Goal: Answer question/provide support: Share knowledge or assist other users

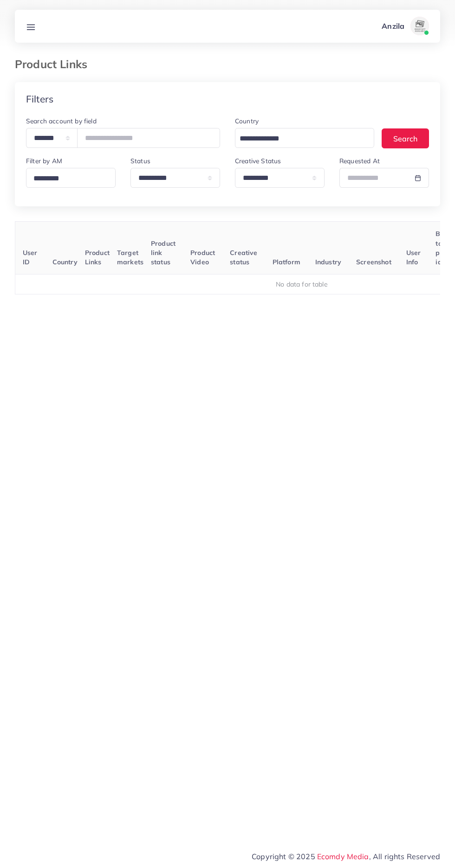
select select "*********"
click at [30, 27] on line at bounding box center [30, 27] width 7 height 0
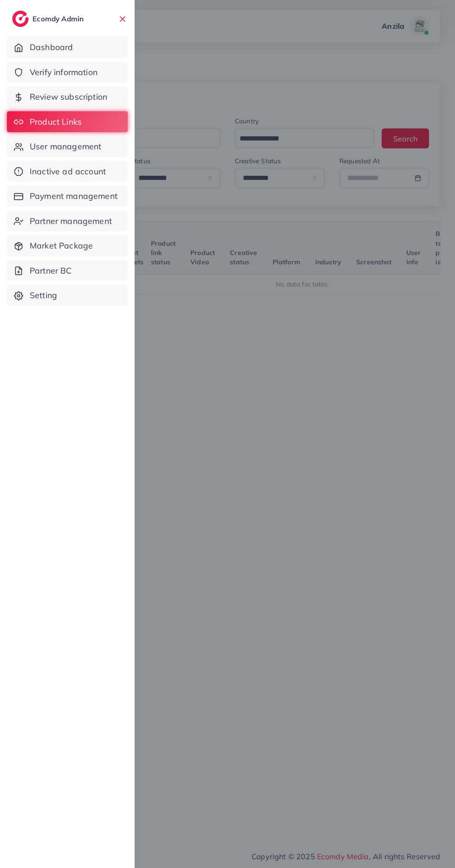
click at [349, 711] on div at bounding box center [227, 521] width 455 height 1042
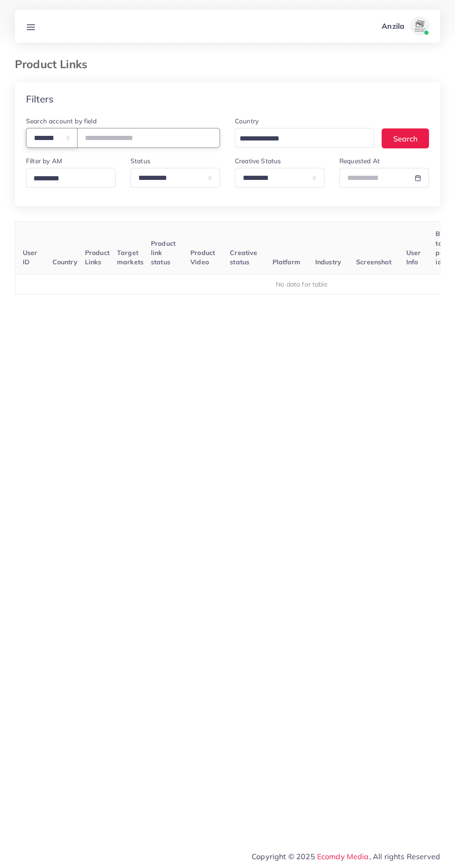
click at [63, 145] on select "**********" at bounding box center [51, 138] width 51 height 20
select select "*****"
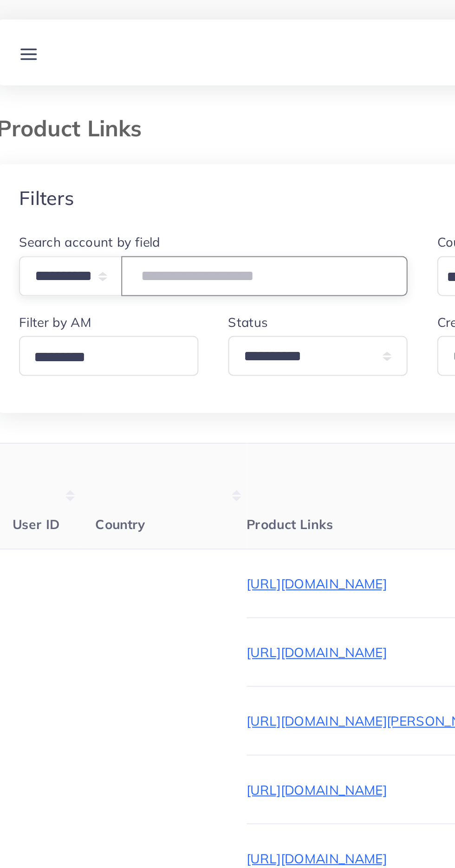
paste input "**********"
type input "**********"
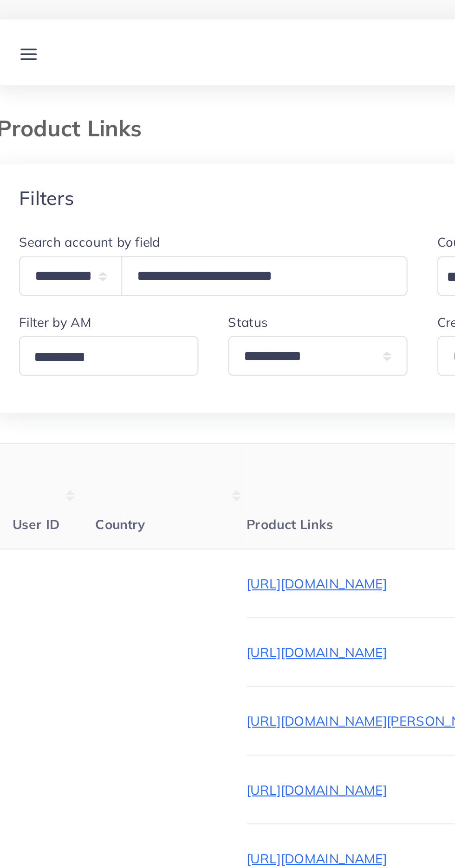
click at [140, 235] on th "Product Links" at bounding box center [226, 248] width 172 height 53
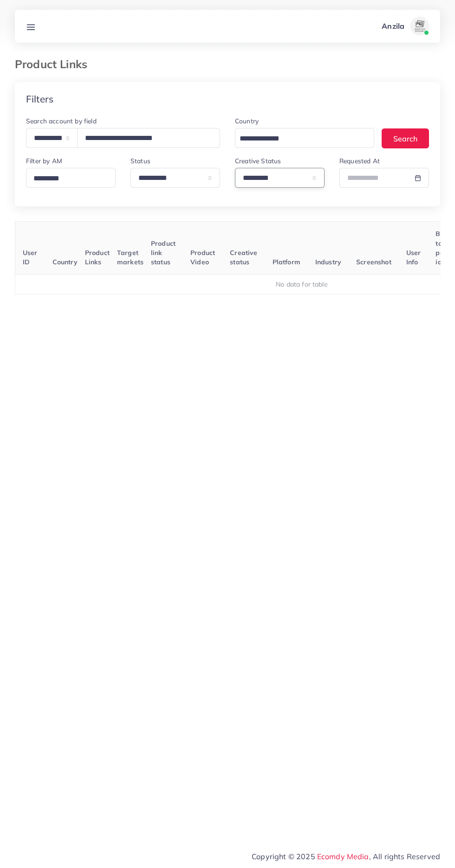
click at [257, 187] on select "**********" at bounding box center [280, 178] width 90 height 20
select select
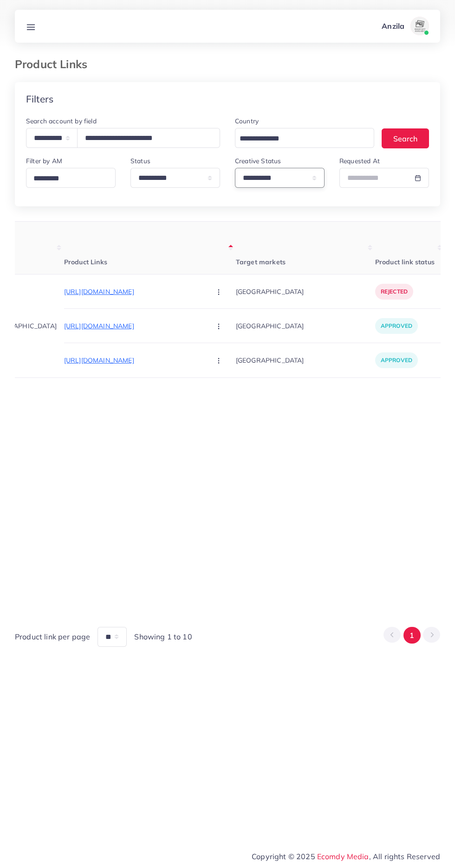
scroll to position [0, 136]
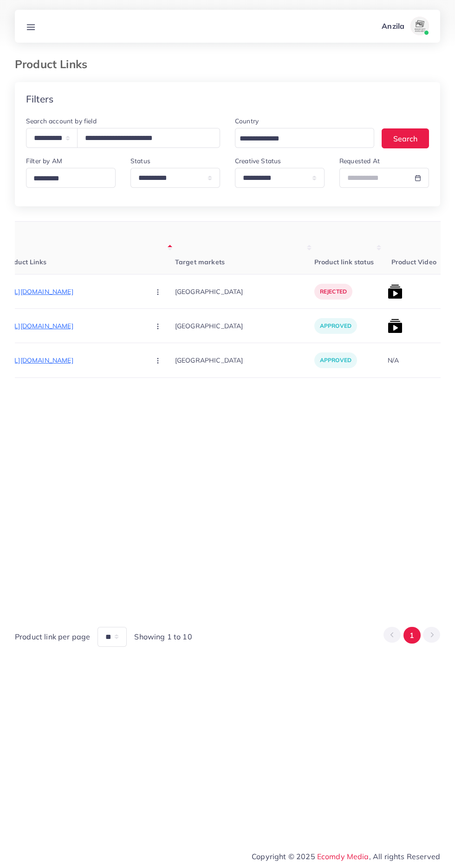
click at [51, 292] on p "[URL][DOMAIN_NAME]" at bounding box center [72, 291] width 139 height 11
click at [62, 276] on div "[URL][DOMAIN_NAME]" at bounding box center [56, 276] width 79 height 15
click at [68, 289] on p "[URL][DOMAIN_NAME]" at bounding box center [72, 291] width 139 height 11
click at [96, 279] on div "[URL][DOMAIN_NAME]" at bounding box center [56, 276] width 79 height 15
click at [157, 292] on circle "button" at bounding box center [157, 292] width 0 height 0
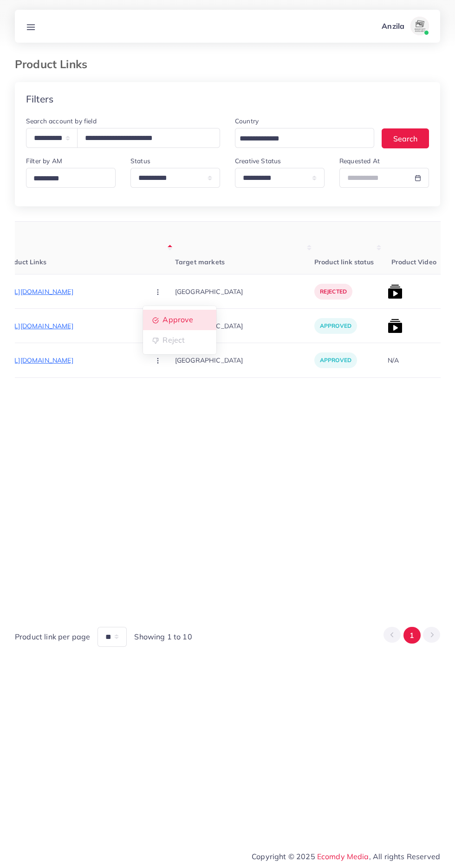
click at [162, 321] on span "Approve" at bounding box center [177, 319] width 31 height 9
click at [387, 294] on img at bounding box center [394, 291] width 15 height 15
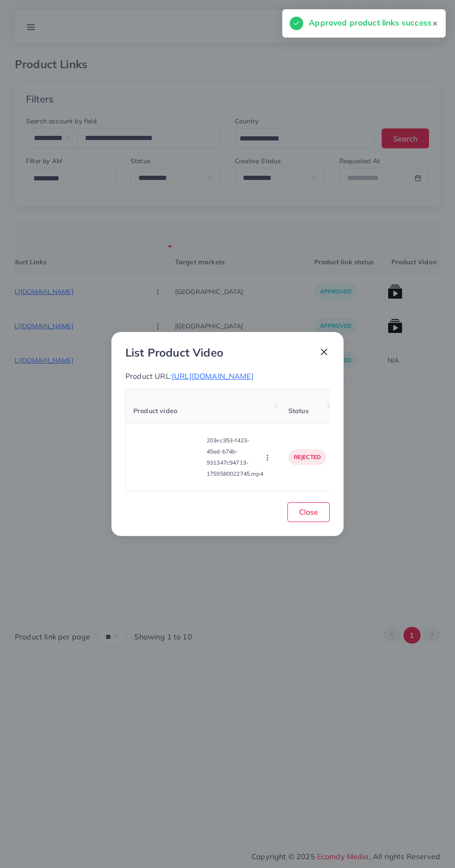
click at [156, 448] on video at bounding box center [168, 458] width 70 height 42
click at [168, 453] on icon at bounding box center [168, 457] width 15 height 15
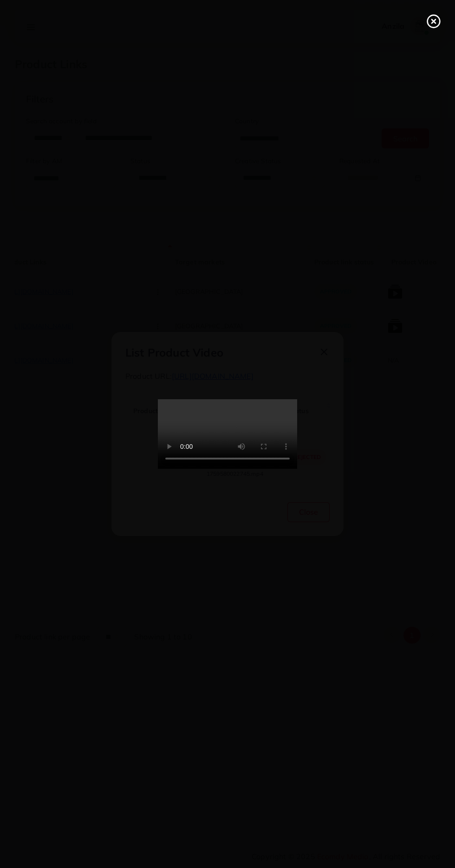
click at [432, 26] on icon at bounding box center [433, 21] width 15 height 15
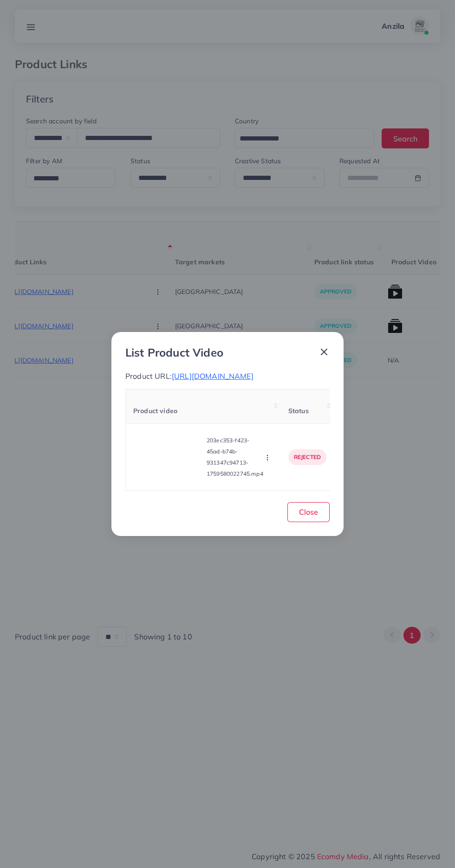
click at [247, 374] on span "[URL][DOMAIN_NAME]" at bounding box center [213, 376] width 82 height 9
click at [267, 460] on circle "button" at bounding box center [267, 460] width 0 height 0
click at [276, 408] on link "Approve" at bounding box center [288, 414] width 73 height 20
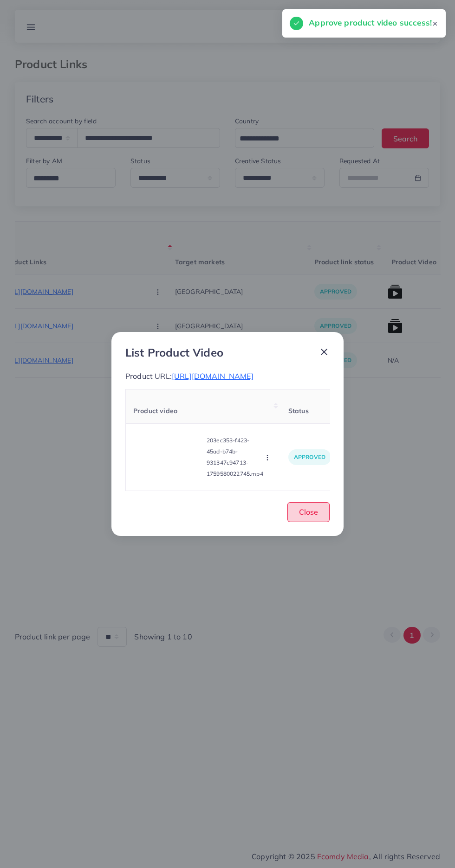
click at [310, 514] on span "Close" at bounding box center [308, 512] width 19 height 9
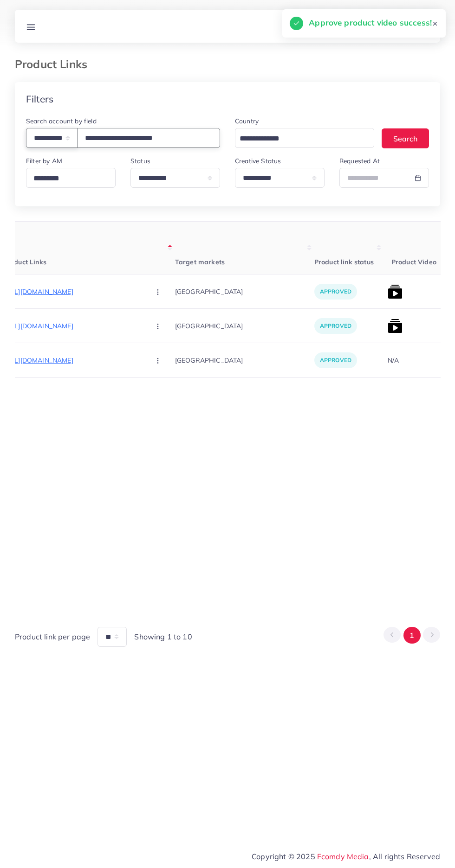
click at [66, 129] on select "**********" at bounding box center [51, 138] width 51 height 20
select select "**********"
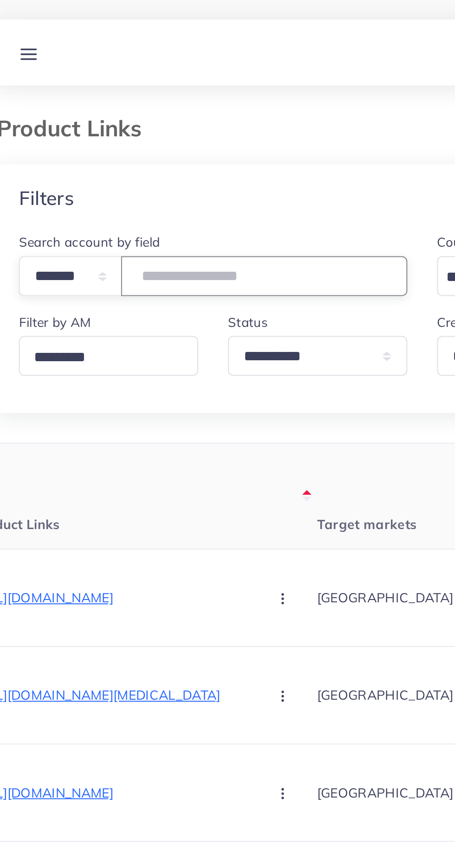
click at [109, 134] on input "**********" at bounding box center [148, 138] width 143 height 20
type input "*******"
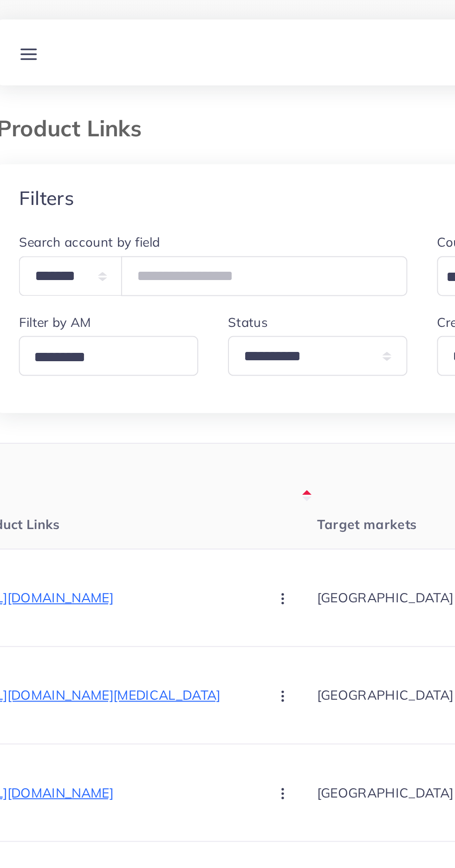
click at [47, 99] on h4 "Filters" at bounding box center [39, 99] width 27 height 12
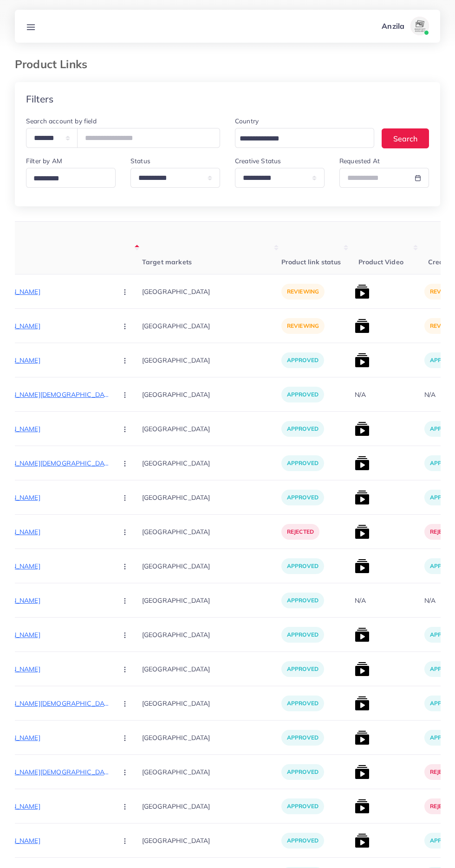
scroll to position [0, 172]
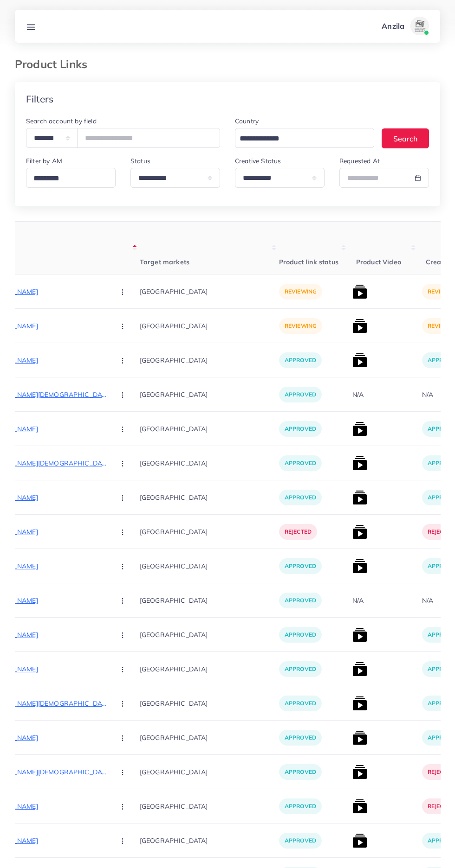
click at [37, 273] on th "Product Links" at bounding box center [54, 248] width 172 height 53
click at [39, 269] on th "Product Links" at bounding box center [54, 248] width 172 height 53
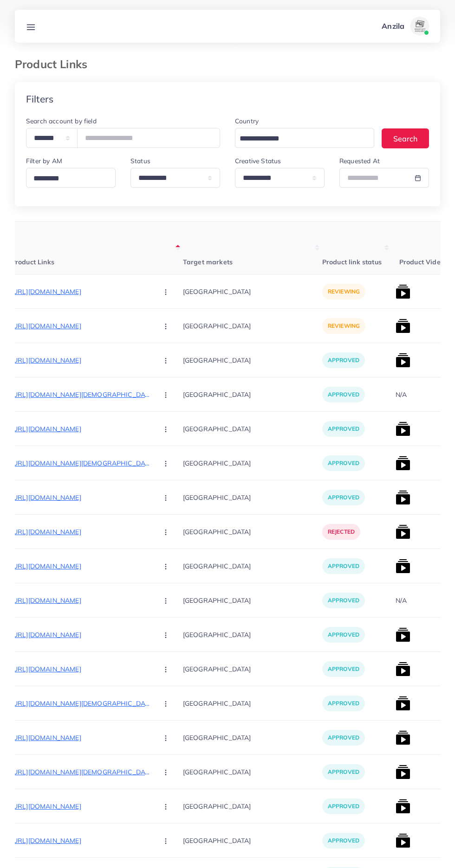
scroll to position [0, 107]
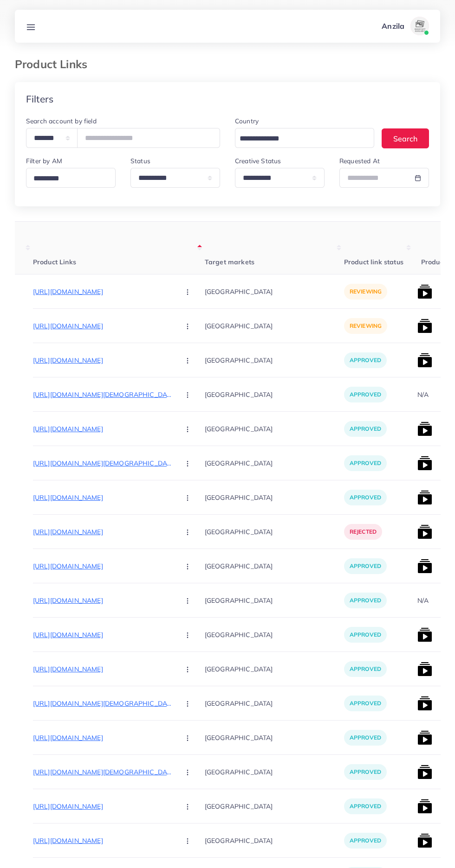
click at [65, 292] on p "[URL][DOMAIN_NAME]" at bounding box center [102, 291] width 139 height 11
click at [417, 296] on img at bounding box center [424, 291] width 15 height 15
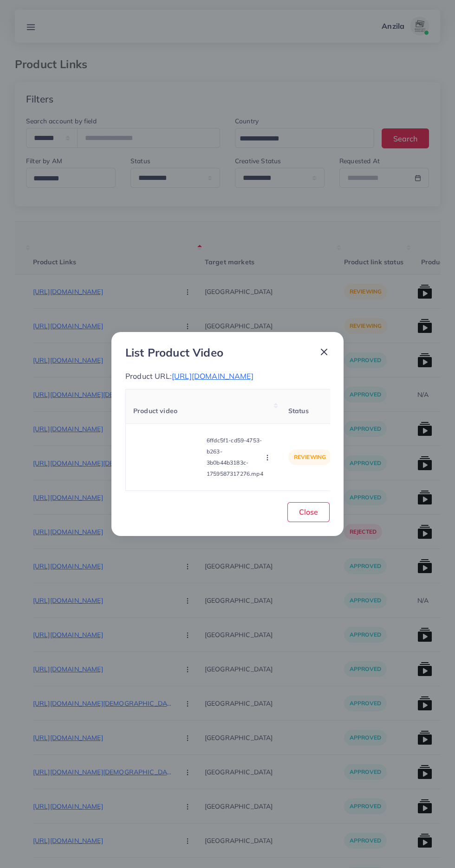
click at [170, 465] on video at bounding box center [168, 458] width 70 height 42
click at [167, 471] on div at bounding box center [168, 458] width 70 height 42
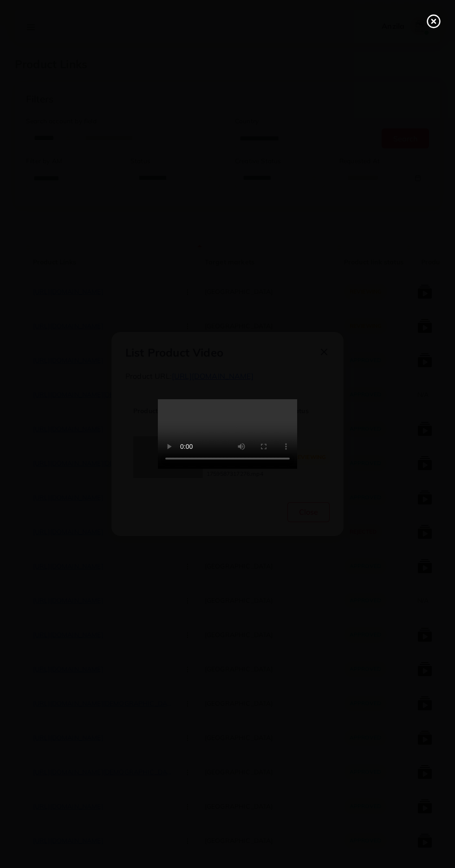
click at [426, 18] on icon at bounding box center [433, 21] width 15 height 15
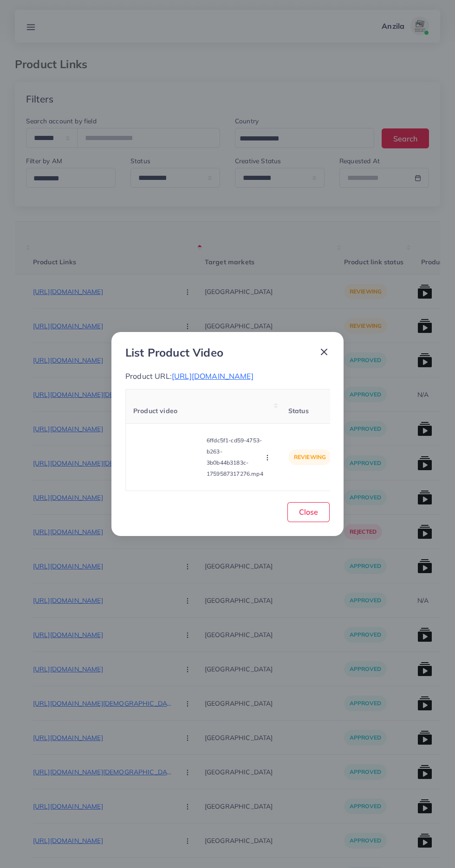
click at [182, 381] on span "[URL][DOMAIN_NAME]" at bounding box center [213, 376] width 82 height 9
click at [297, 522] on button "Close" at bounding box center [308, 512] width 42 height 20
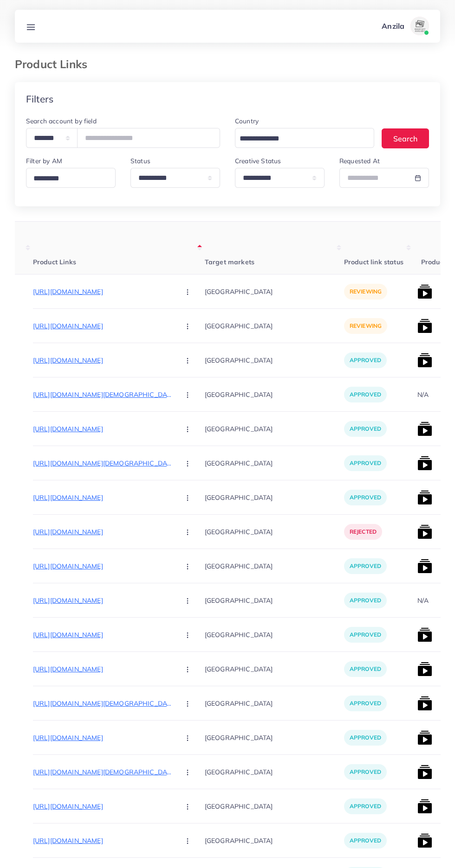
click at [71, 326] on p "[URL][DOMAIN_NAME]" at bounding box center [102, 326] width 139 height 11
click at [417, 328] on img at bounding box center [424, 326] width 15 height 15
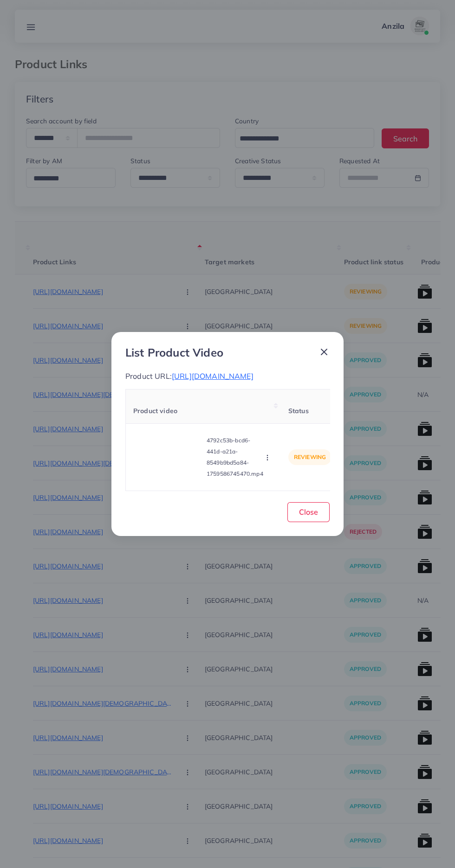
click at [167, 458] on video at bounding box center [168, 458] width 70 height 42
click at [167, 458] on icon at bounding box center [168, 457] width 15 height 15
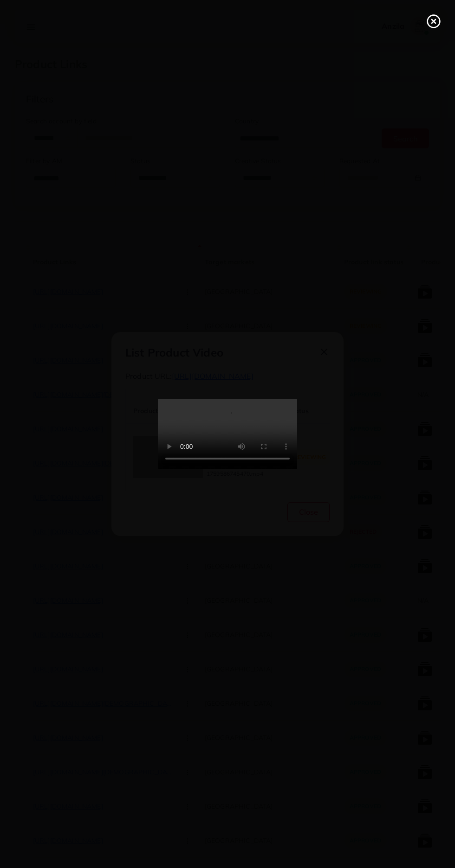
click at [427, 18] on icon at bounding box center [433, 21] width 15 height 15
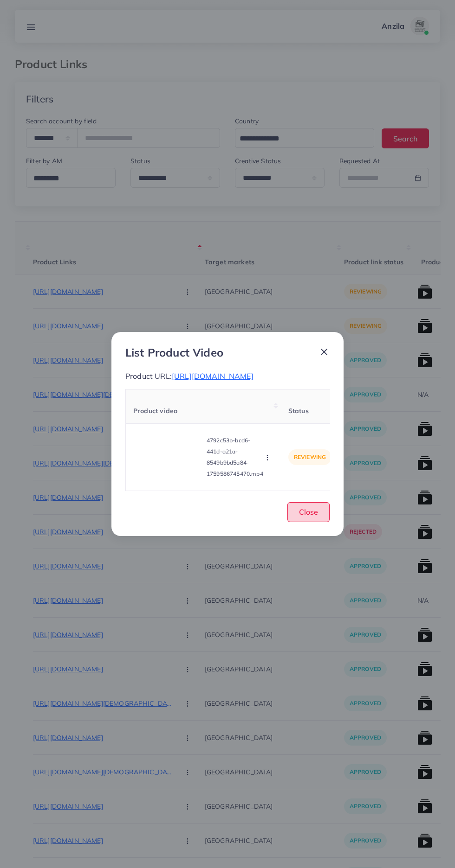
click at [309, 517] on span "Close" at bounding box center [308, 512] width 19 height 9
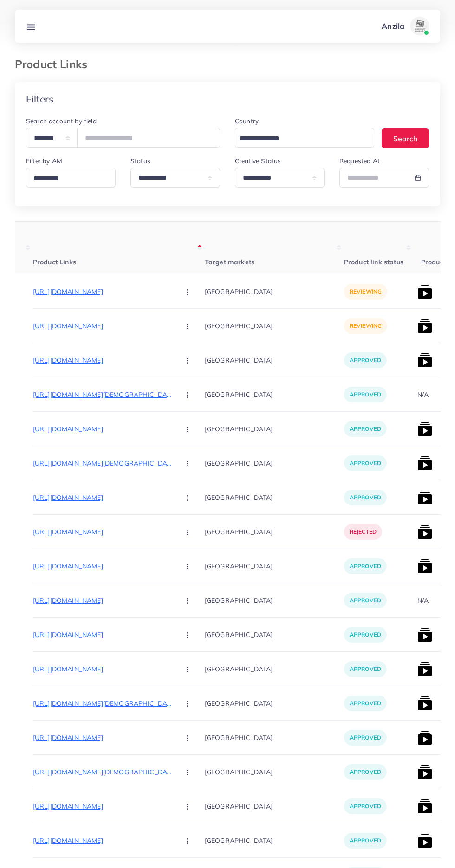
click at [187, 292] on circle "button" at bounding box center [187, 292] width 0 height 0
click at [173, 311] on link "Approve" at bounding box center [209, 320] width 73 height 20
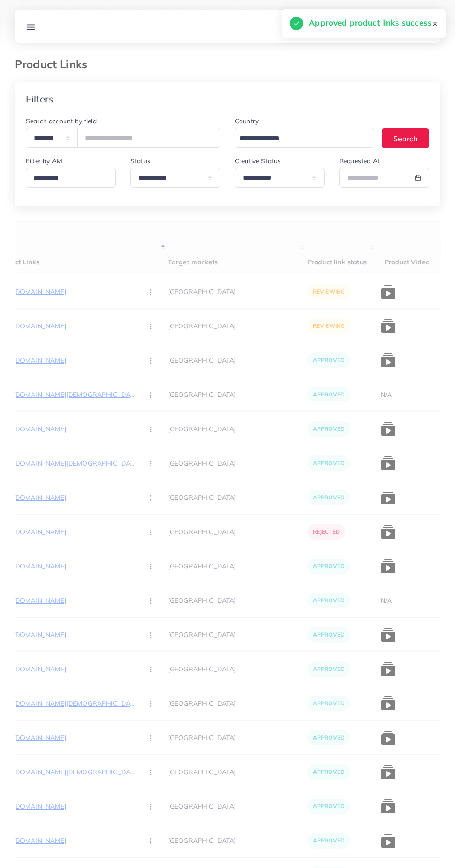
scroll to position [0, 146]
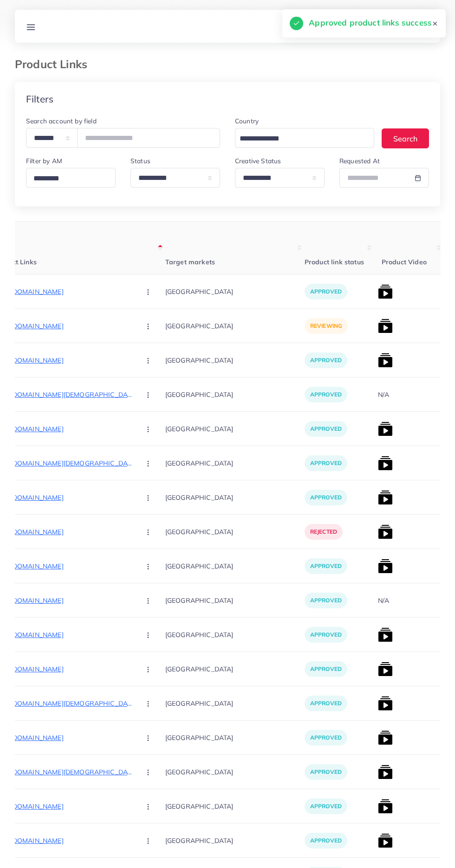
click at [378, 290] on img at bounding box center [385, 291] width 15 height 15
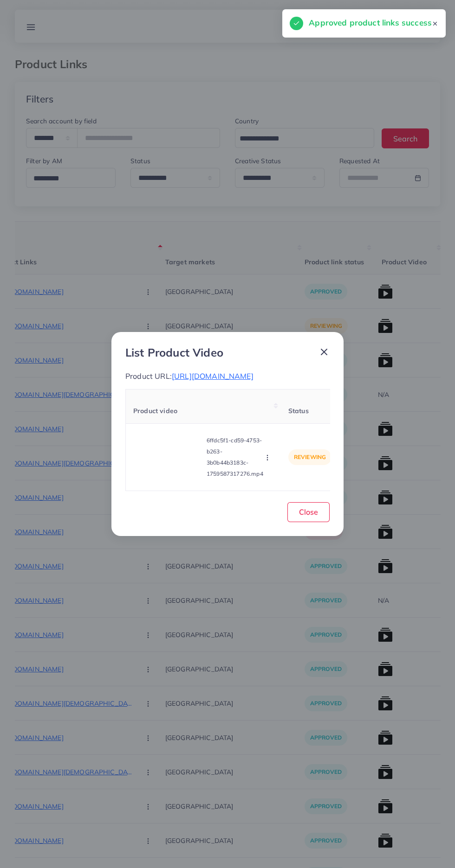
click at [267, 458] on circle "button" at bounding box center [267, 458] width 0 height 0
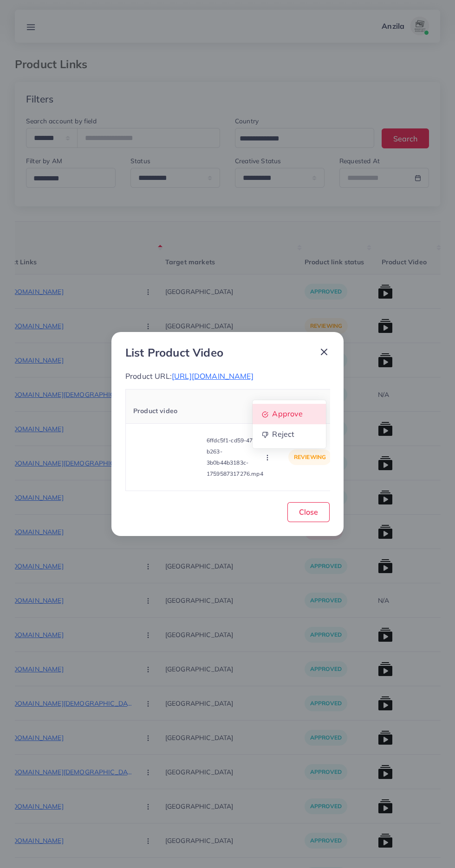
click at [276, 413] on link "Approve" at bounding box center [288, 414] width 73 height 20
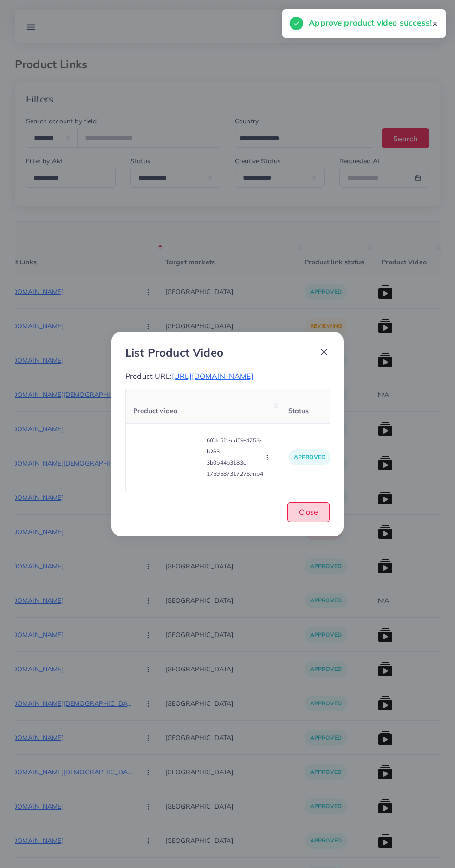
click at [318, 522] on button "Close" at bounding box center [308, 512] width 42 height 20
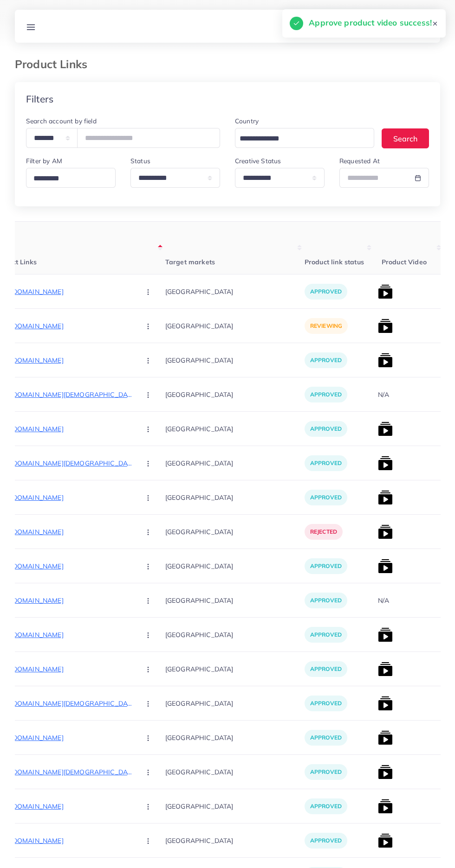
click at [148, 329] on circle "button" at bounding box center [148, 328] width 0 height 0
click at [153, 353] on span "Approve" at bounding box center [168, 354] width 31 height 9
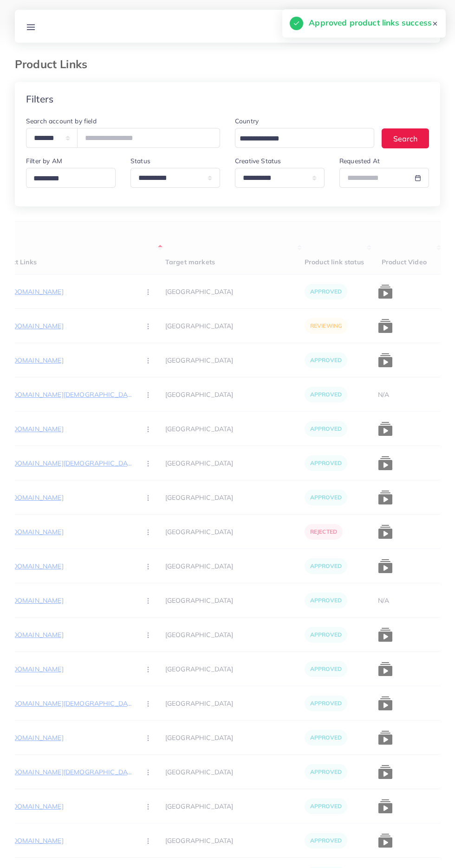
click at [378, 328] on img at bounding box center [385, 326] width 15 height 15
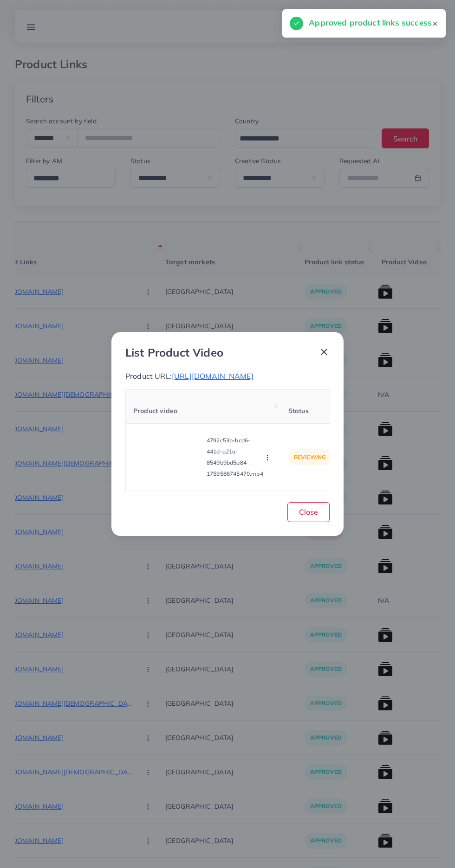
click at [265, 462] on icon "button" at bounding box center [266, 457] width 7 height 7
click at [270, 440] on link "Reject" at bounding box center [288, 434] width 73 height 20
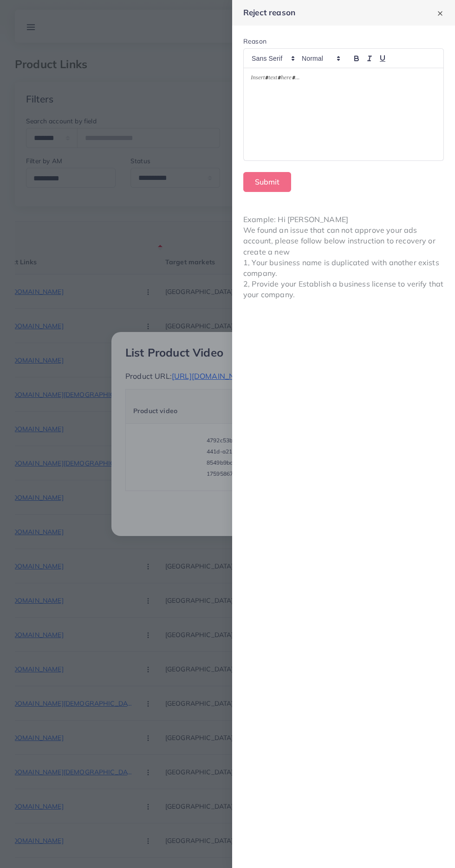
click at [323, 124] on div at bounding box center [343, 114] width 199 height 92
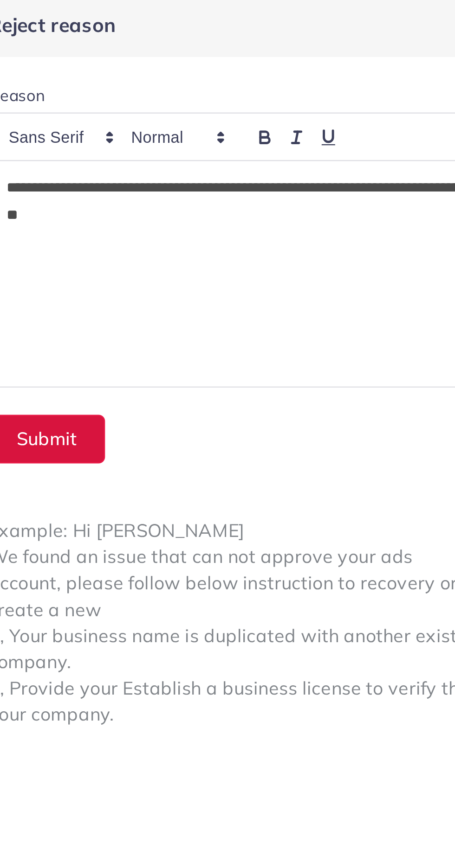
click at [264, 178] on button "Submit" at bounding box center [267, 182] width 48 height 20
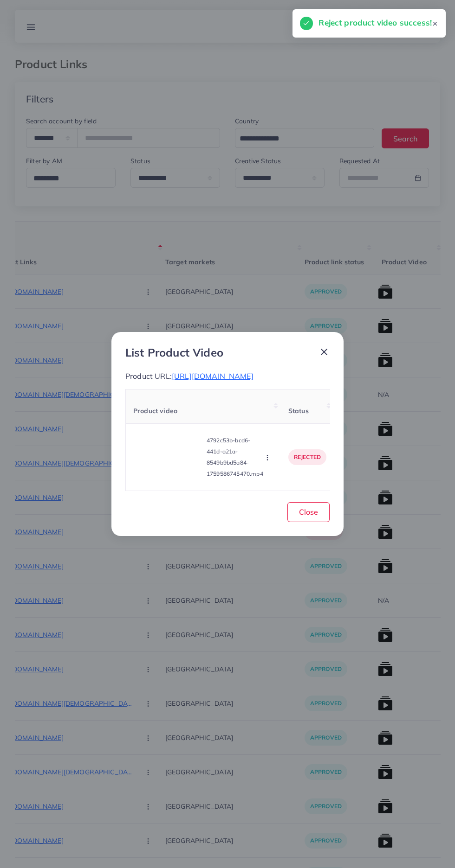
click at [313, 536] on div "List Product Video Product URL: [URL][DOMAIN_NAME] Product video Status Reason …" at bounding box center [227, 434] width 232 height 204
click at [328, 522] on button "Close" at bounding box center [308, 512] width 42 height 20
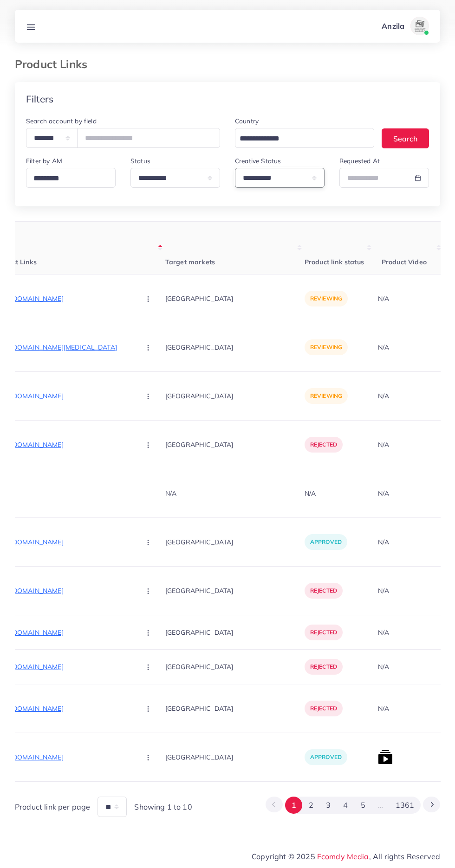
click at [294, 180] on select "**********" at bounding box center [280, 178] width 90 height 20
select select "*********"
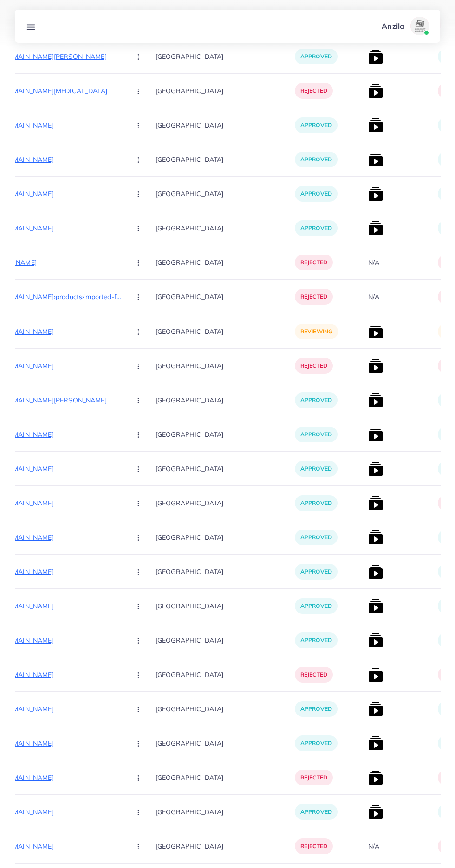
scroll to position [1674, 0]
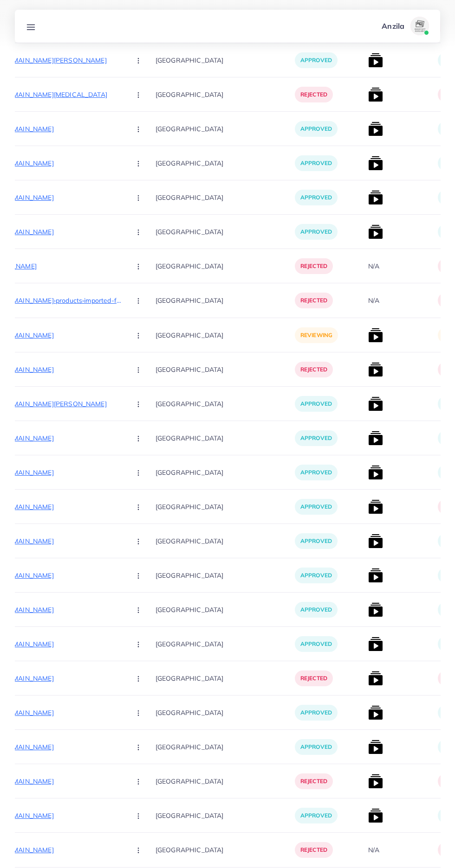
click at [38, 336] on p "[URL][DOMAIN_NAME]" at bounding box center [53, 335] width 139 height 11
click at [138, 336] on circle "button" at bounding box center [138, 335] width 0 height 0
click at [143, 360] on span "Approve" at bounding box center [158, 363] width 31 height 9
click at [138, 336] on circle "button" at bounding box center [138, 335] width 0 height 0
click at [143, 366] on span "Approve" at bounding box center [158, 363] width 31 height 9
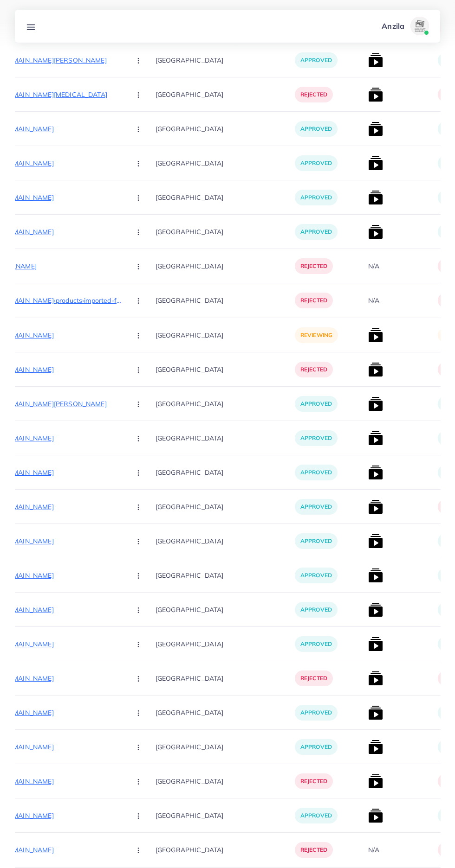
click at [123, 337] on button "button" at bounding box center [139, 335] width 32 height 21
click at [143, 363] on span "Approve" at bounding box center [158, 363] width 31 height 9
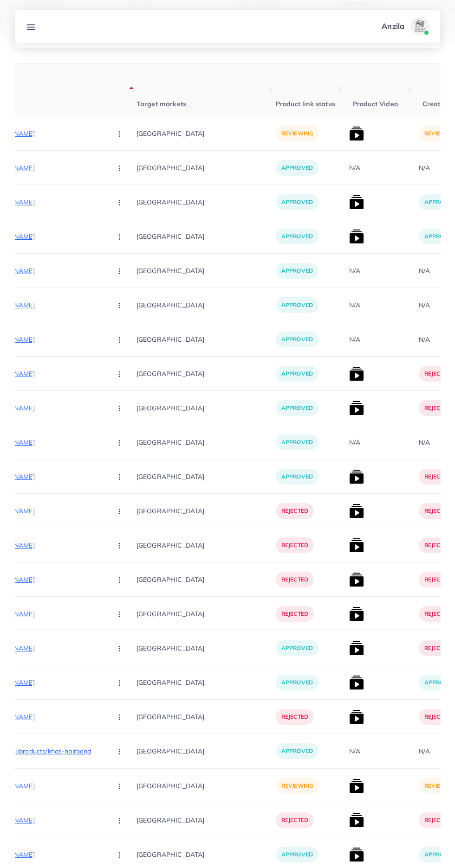
scroll to position [0, 0]
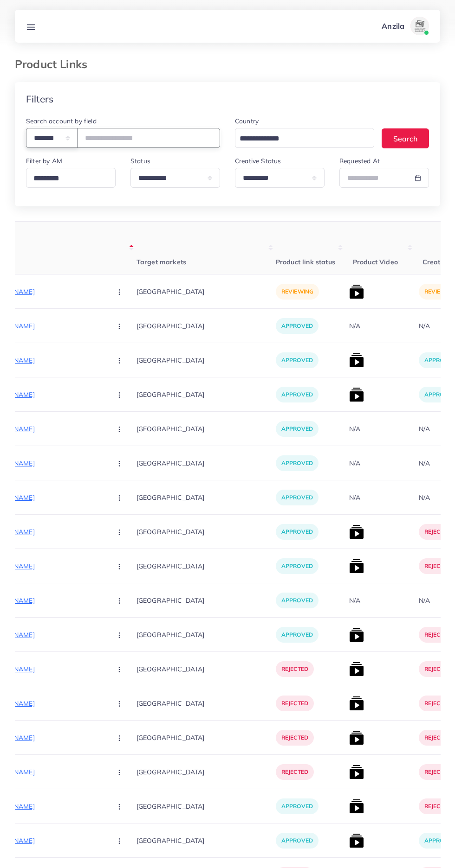
click at [45, 131] on select "**********" at bounding box center [51, 138] width 51 height 20
select select "*****"
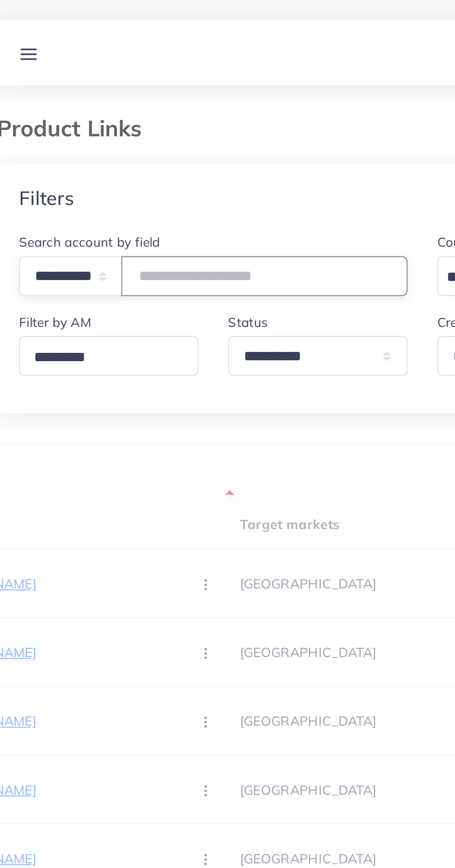
paste input "**********"
type input "**********"
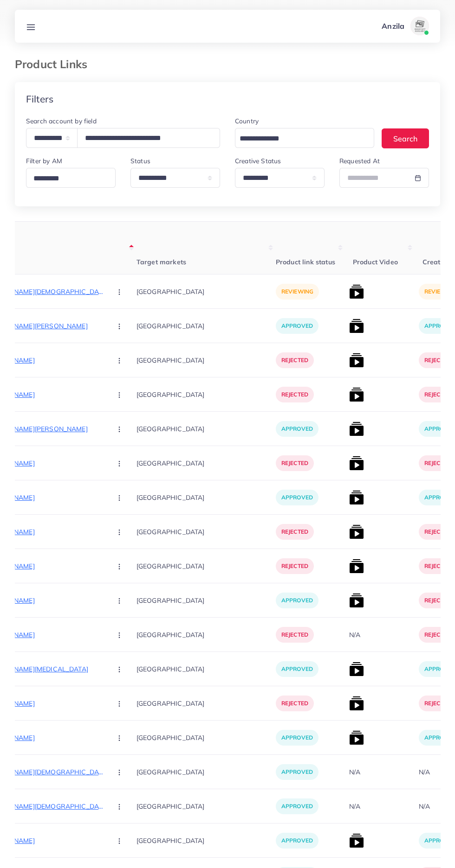
click at [36, 292] on p "[URL][DOMAIN_NAME][DEMOGRAPHIC_DATA][DEMOGRAPHIC_DATA][PERSON_NAME]" at bounding box center [34, 291] width 139 height 11
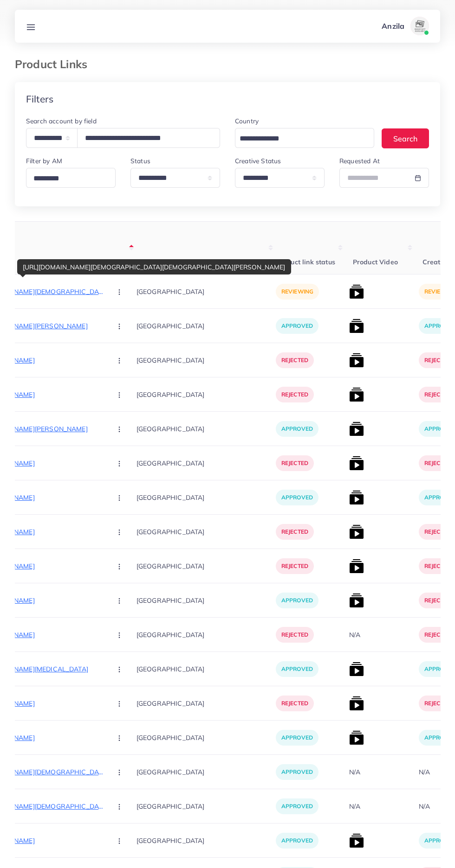
click at [45, 291] on p "[URL][DOMAIN_NAME][DEMOGRAPHIC_DATA][DEMOGRAPHIC_DATA][PERSON_NAME]" at bounding box center [34, 291] width 139 height 11
click at [119, 292] on circle "button" at bounding box center [119, 292] width 0 height 0
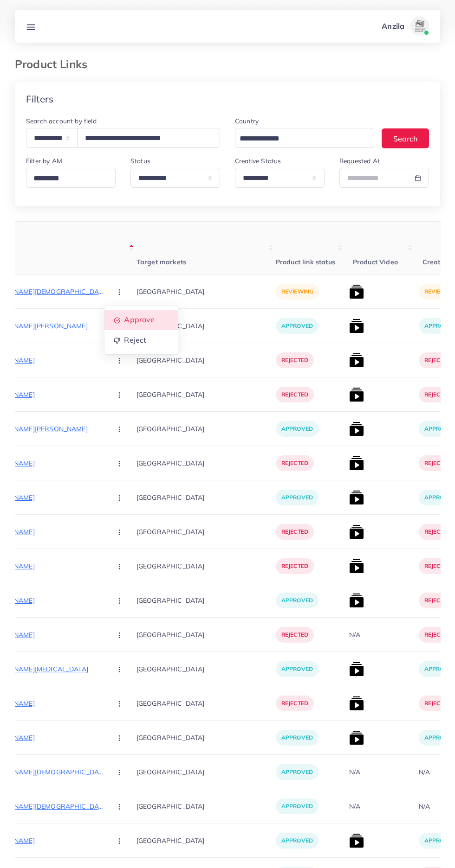
click at [124, 321] on span "Approve" at bounding box center [139, 319] width 31 height 9
click at [349, 296] on img at bounding box center [356, 291] width 15 height 15
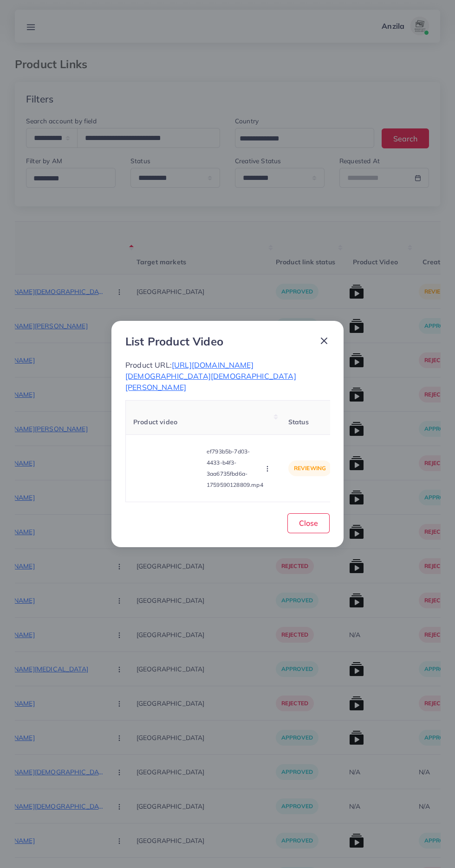
click at [168, 484] on video at bounding box center [168, 469] width 70 height 42
click at [163, 474] on icon at bounding box center [168, 468] width 15 height 15
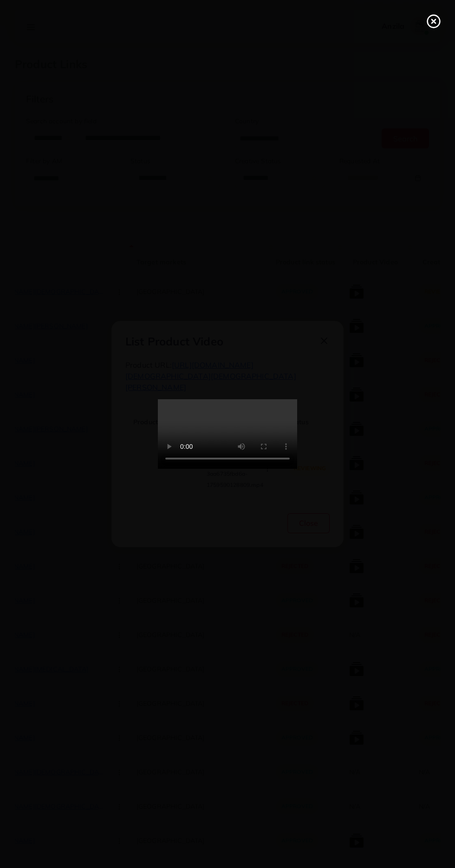
click at [435, 19] on line at bounding box center [433, 21] width 4 height 4
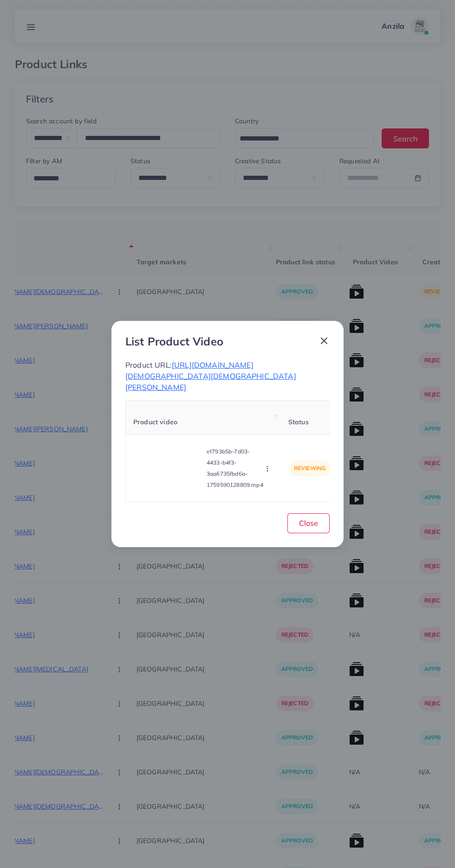
click at [267, 470] on icon "button" at bounding box center [266, 468] width 7 height 7
click at [276, 416] on link "Approve" at bounding box center [288, 425] width 73 height 20
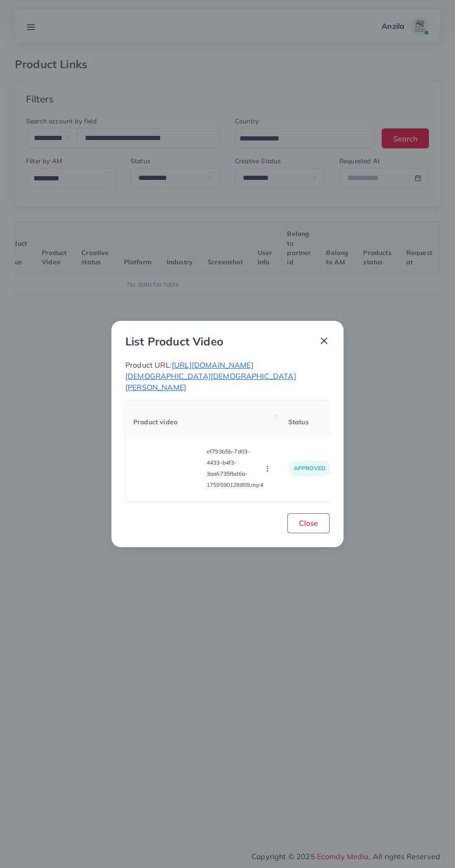
scroll to position [0, 145]
click at [308, 523] on span "Close" at bounding box center [308, 523] width 19 height 9
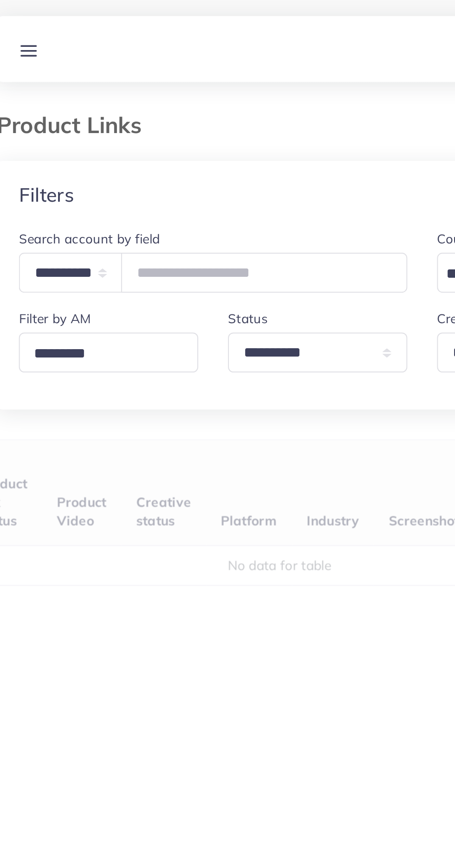
click at [95, 212] on div "**********" at bounding box center [227, 347] width 425 height 530
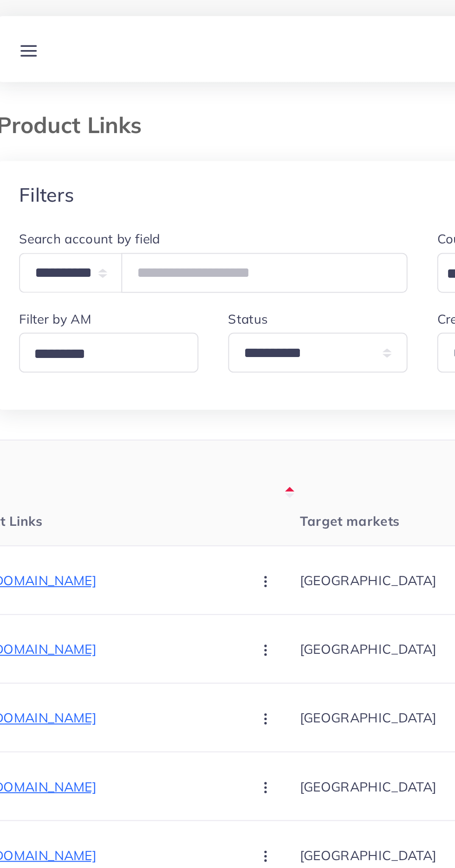
click at [100, 223] on th "Product Links" at bounding box center [80, 248] width 172 height 53
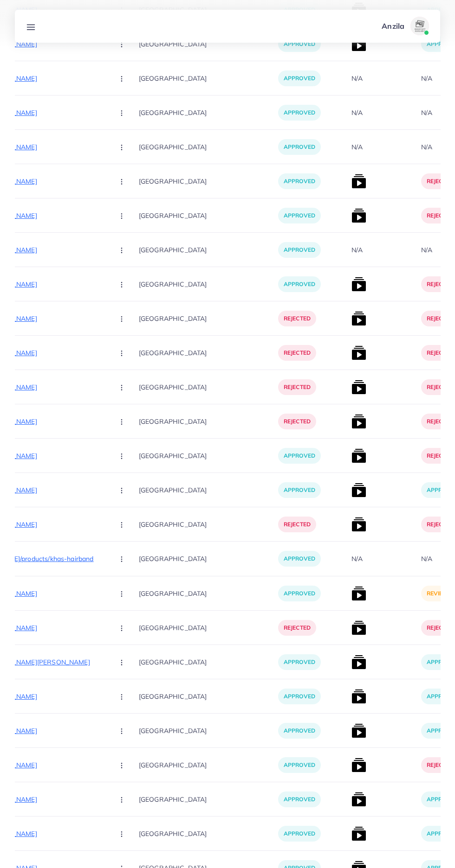
scroll to position [2063, 0]
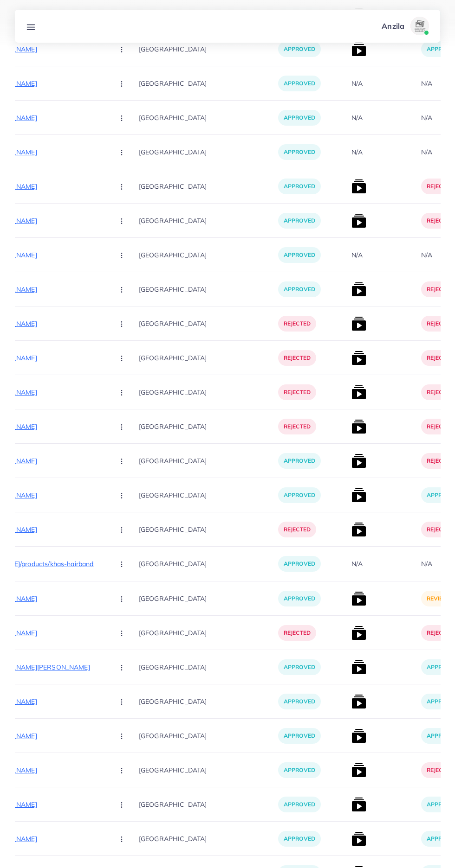
click at [351, 600] on img at bounding box center [358, 598] width 15 height 15
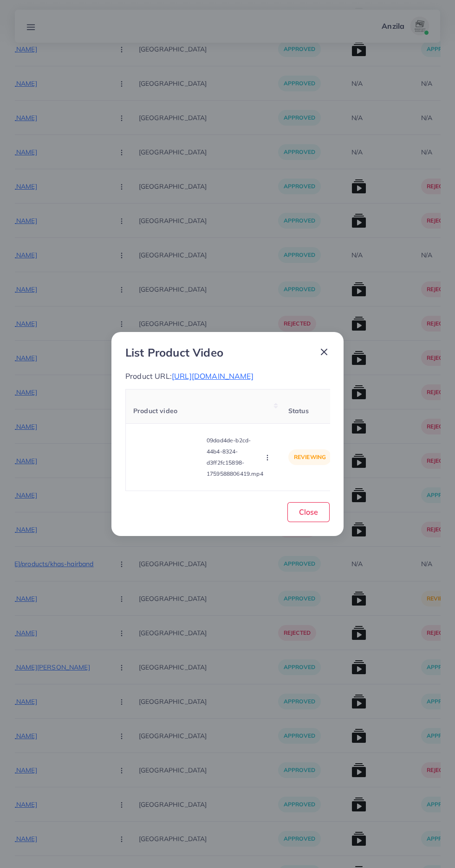
click at [164, 474] on video at bounding box center [168, 458] width 70 height 42
click at [157, 459] on div at bounding box center [168, 458] width 70 height 42
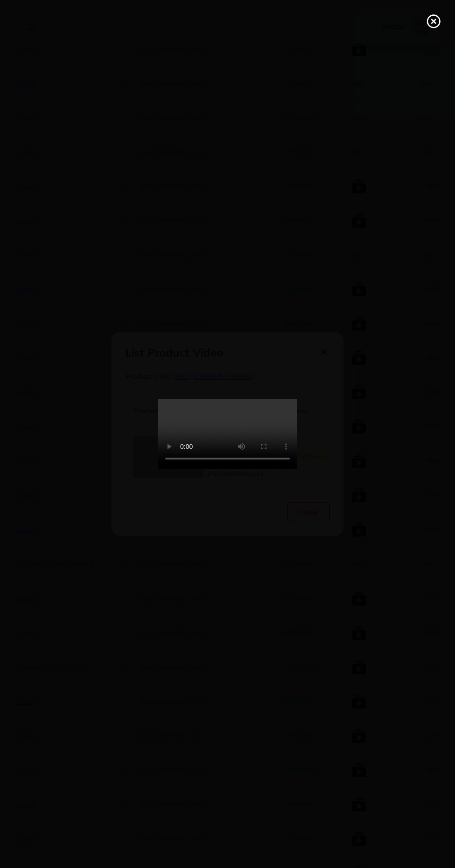
click at [431, 25] on icon at bounding box center [433, 21] width 15 height 15
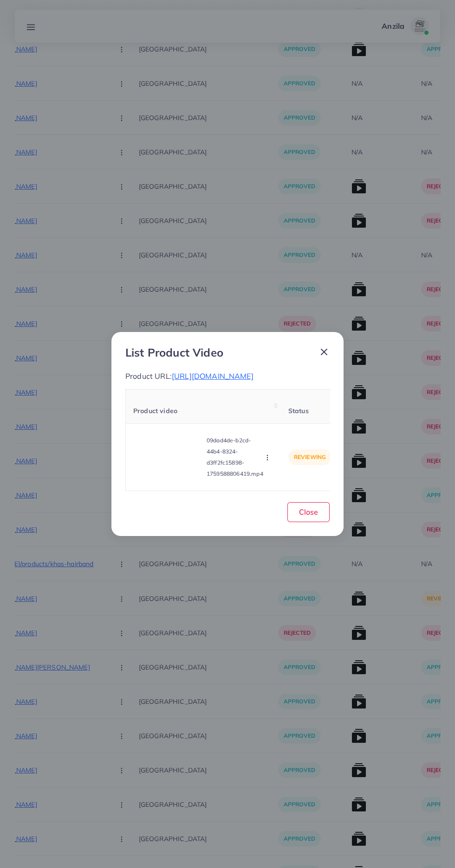
click at [267, 458] on circle "button" at bounding box center [267, 458] width 0 height 0
click at [268, 413] on link "Approve" at bounding box center [288, 414] width 73 height 20
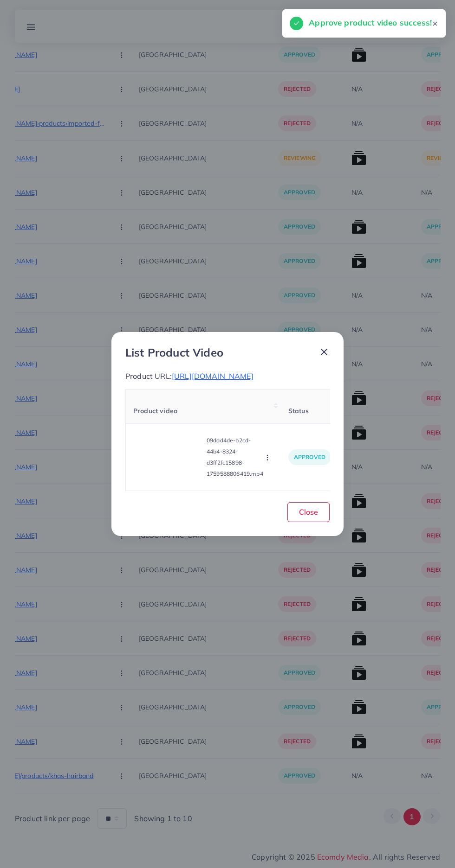
scroll to position [1851, 0]
click at [314, 514] on span "Close" at bounding box center [308, 512] width 19 height 9
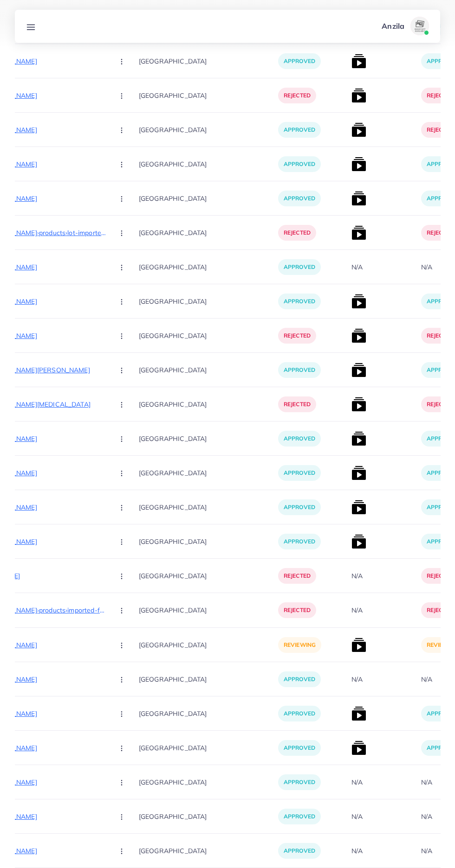
scroll to position [1357, 0]
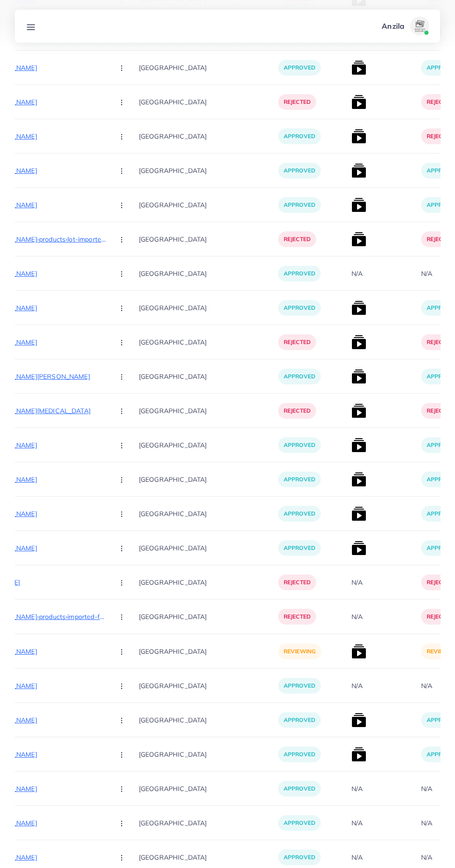
click at [51, 647] on p "[URL][DOMAIN_NAME]" at bounding box center [36, 651] width 139 height 11
click at [106, 653] on button "button" at bounding box center [122, 651] width 32 height 21
click at [116, 674] on link "Approve" at bounding box center [143, 680] width 73 height 20
click at [351, 651] on img at bounding box center [358, 651] width 15 height 15
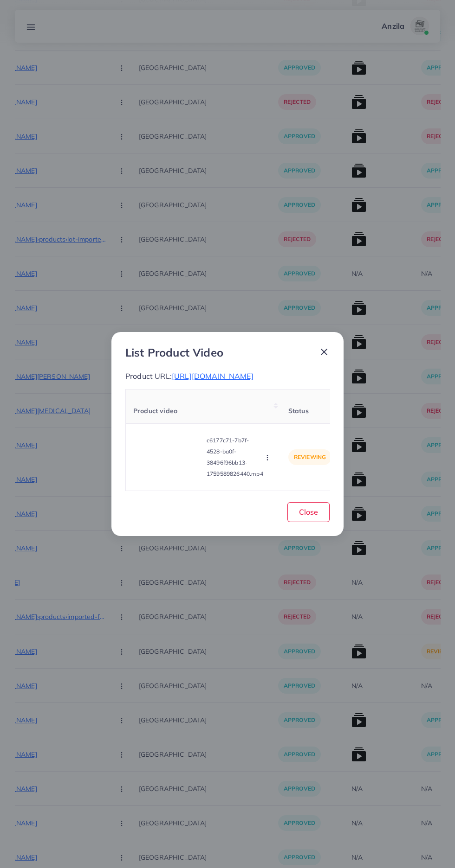
click at [167, 472] on video at bounding box center [168, 458] width 70 height 42
click at [156, 471] on div at bounding box center [168, 458] width 70 height 42
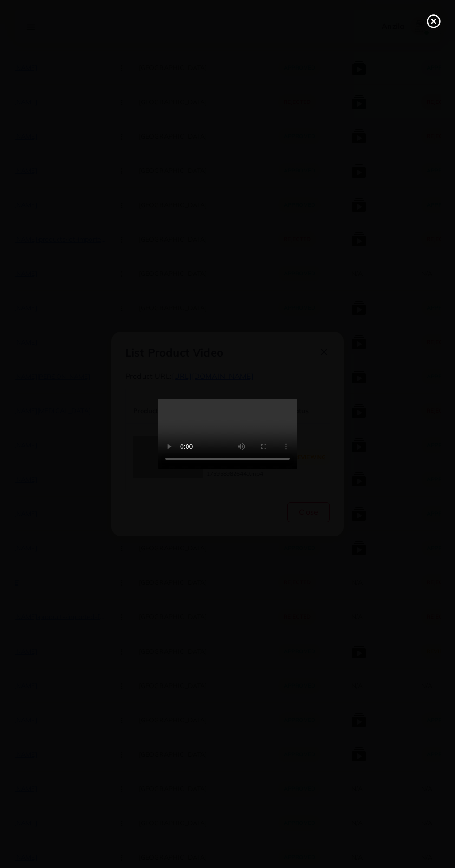
click at [429, 21] on icon at bounding box center [433, 21] width 15 height 15
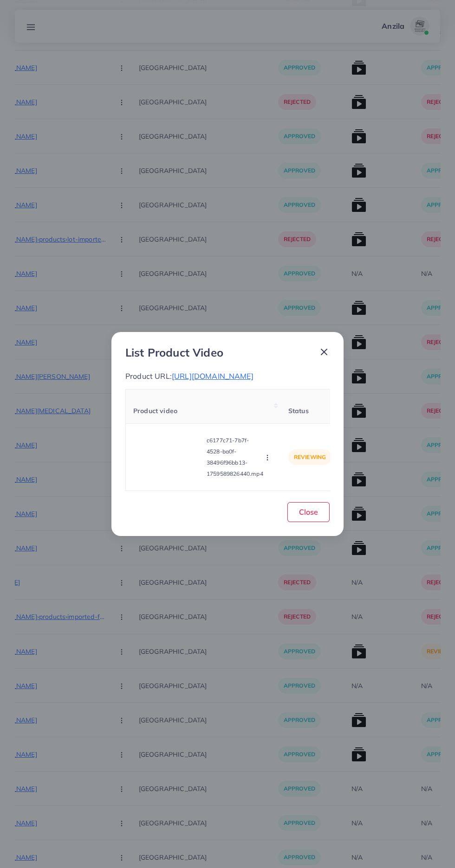
click at [267, 460] on circle "button" at bounding box center [267, 460] width 0 height 0
click at [295, 419] on span "Approve" at bounding box center [287, 414] width 31 height 9
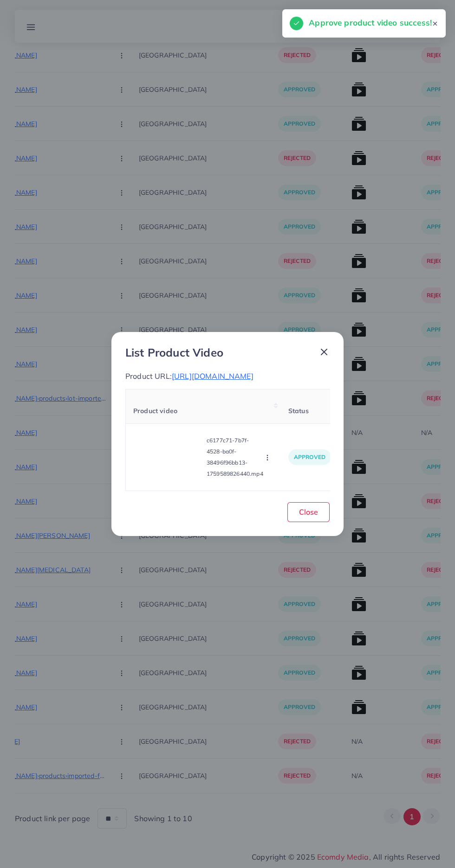
scroll to position [1198, 0]
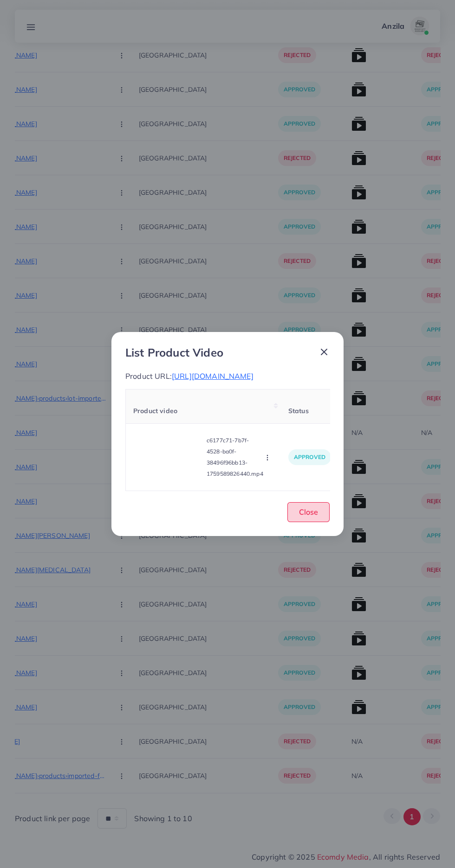
click at [328, 522] on button "Close" at bounding box center [308, 512] width 42 height 20
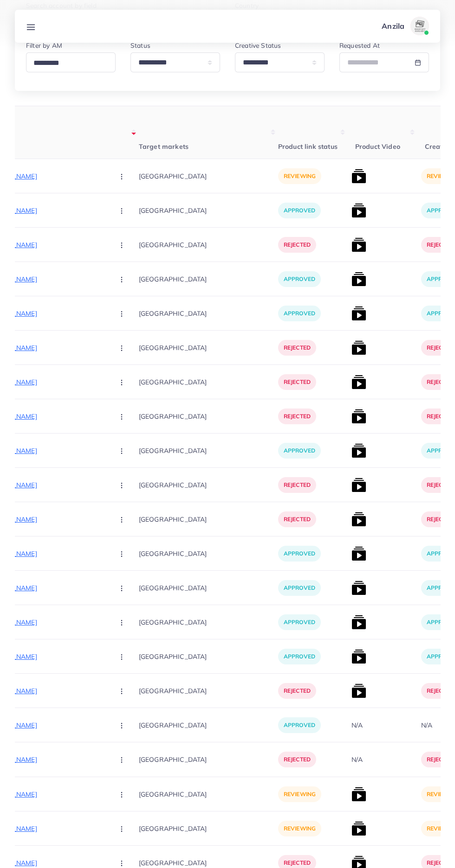
scroll to position [0, 0]
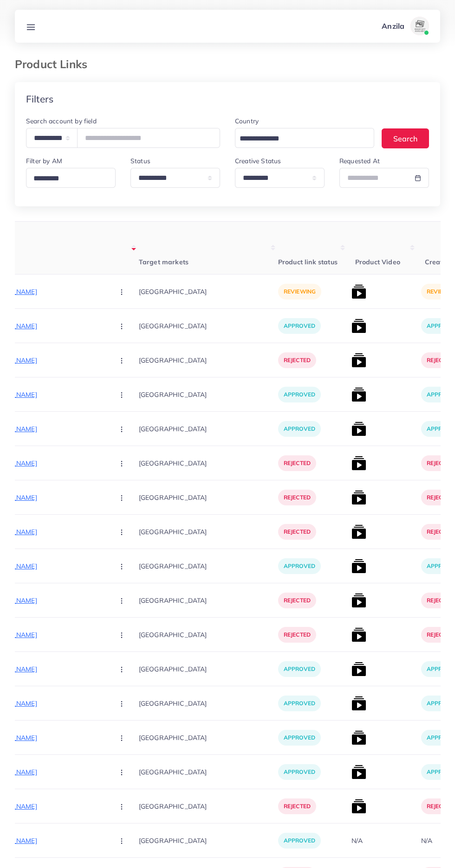
click at [47, 291] on p "[URL][DOMAIN_NAME]" at bounding box center [36, 291] width 139 height 11
click at [106, 294] on button "button" at bounding box center [122, 291] width 32 height 21
click at [126, 343] on span "Reject" at bounding box center [137, 340] width 22 height 9
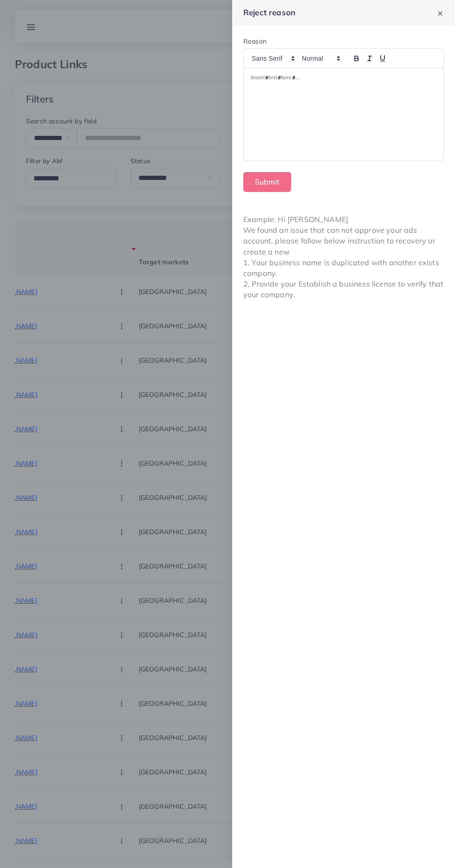
click at [289, 129] on div at bounding box center [343, 114] width 199 height 92
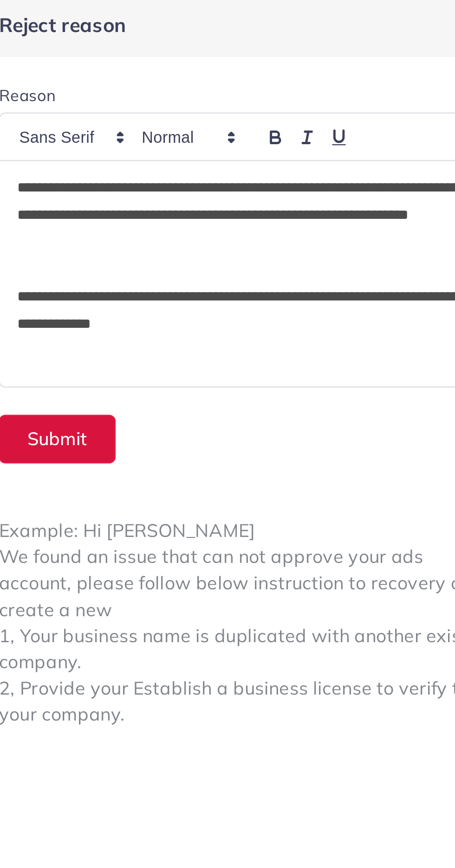
click at [258, 179] on button "Submit" at bounding box center [267, 182] width 48 height 20
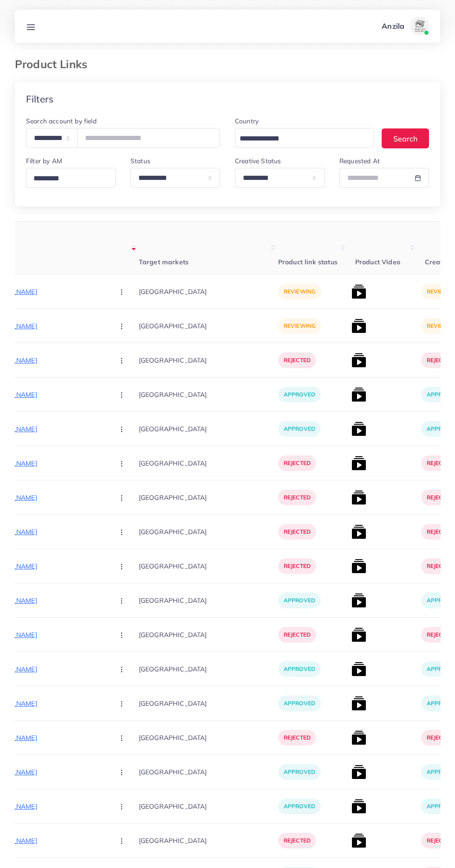
click at [28, 289] on p "[URL][DOMAIN_NAME]" at bounding box center [36, 291] width 139 height 11
click at [121, 292] on circle "button" at bounding box center [121, 292] width 0 height 0
click at [109, 346] on link "Reject" at bounding box center [143, 340] width 73 height 20
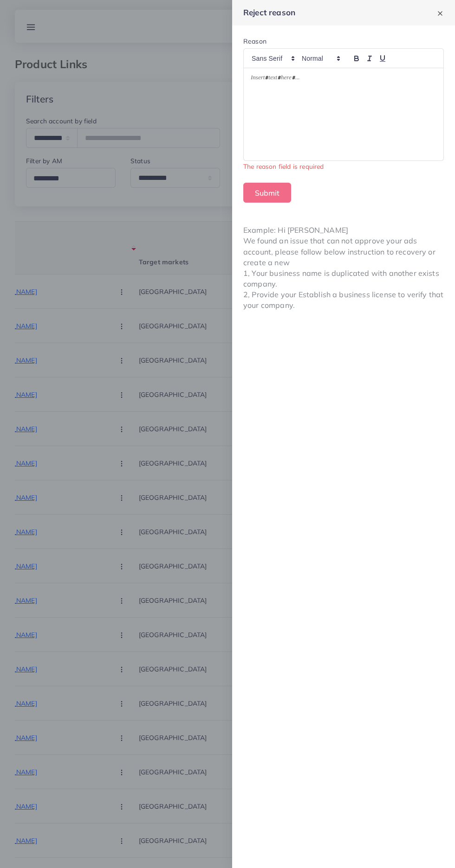
click at [371, 119] on div at bounding box center [343, 114] width 199 height 92
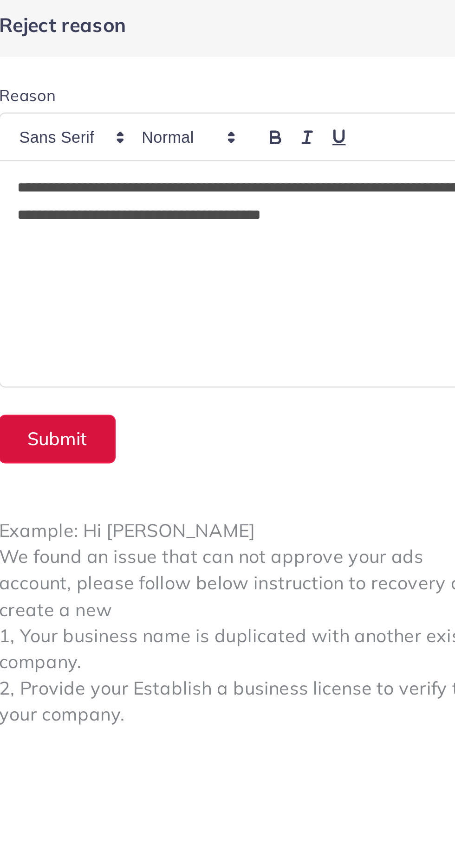
click at [288, 188] on button "Submit" at bounding box center [267, 182] width 48 height 20
click at [276, 182] on button "Submit" at bounding box center [267, 182] width 48 height 20
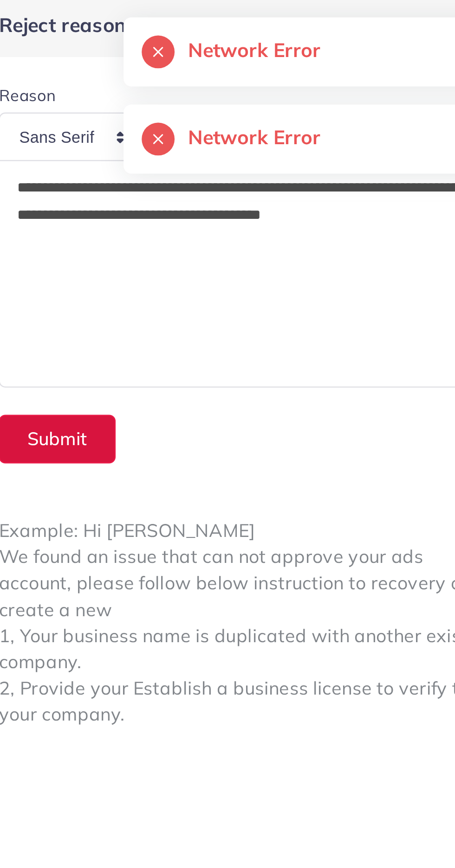
click at [275, 185] on button "Submit" at bounding box center [267, 182] width 48 height 20
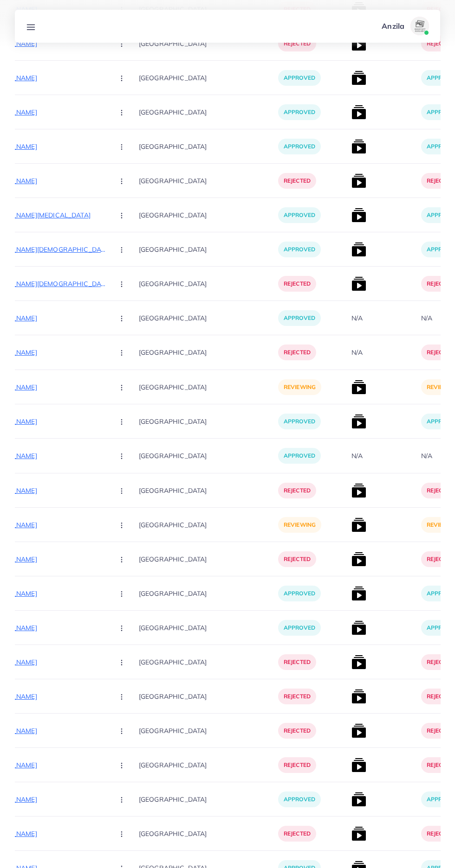
scroll to position [4604, 0]
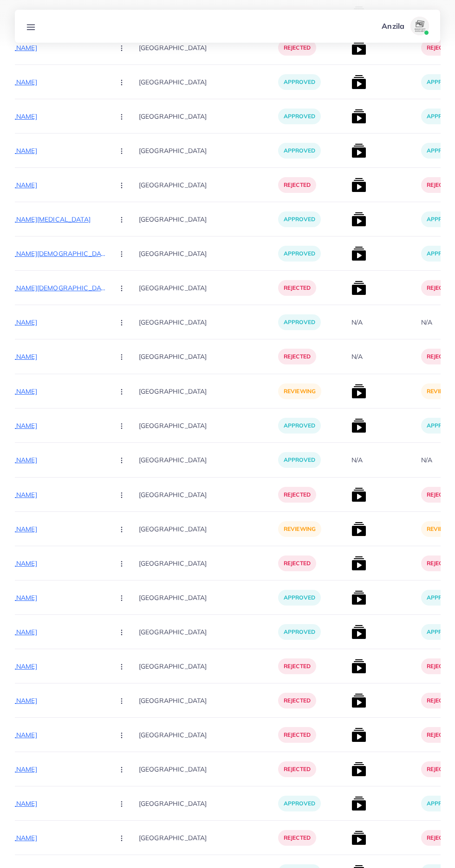
click at [65, 533] on p "[URL][DOMAIN_NAME]" at bounding box center [36, 529] width 139 height 11
click at [121, 530] on circle "button" at bounding box center [121, 529] width 0 height 0
click at [126, 558] on span "Approve" at bounding box center [141, 557] width 31 height 9
click at [351, 531] on img at bounding box center [358, 529] width 15 height 15
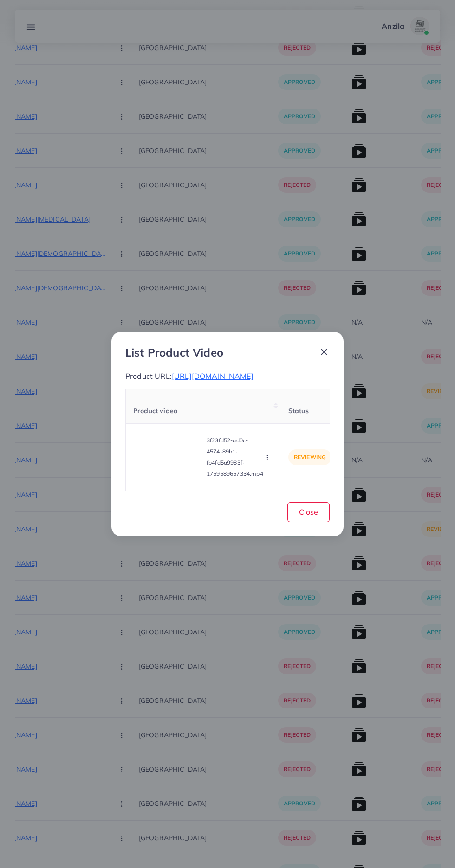
click at [157, 478] on video at bounding box center [168, 458] width 70 height 42
click at [167, 460] on polygon at bounding box center [169, 457] width 4 height 5
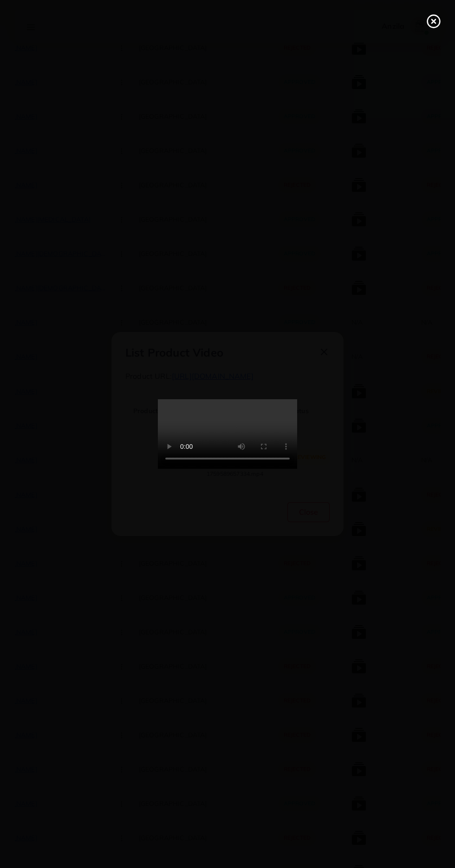
click at [433, 21] on line at bounding box center [433, 21] width 4 height 4
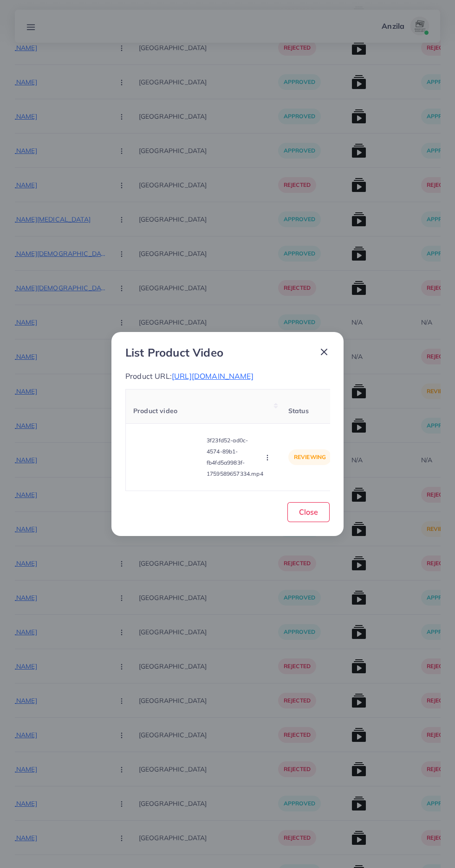
click at [241, 372] on span "[URL][DOMAIN_NAME]" at bounding box center [213, 376] width 82 height 9
click at [267, 458] on circle "button" at bounding box center [267, 458] width 0 height 0
click at [290, 419] on span "Approve" at bounding box center [287, 414] width 31 height 9
click at [239, 475] on p "3f23fd52-ad0c-4574-89b1-fb4fd5a9983f-1759589657334.mp4" at bounding box center [234, 457] width 57 height 45
click at [269, 462] on icon "button" at bounding box center [266, 457] width 7 height 7
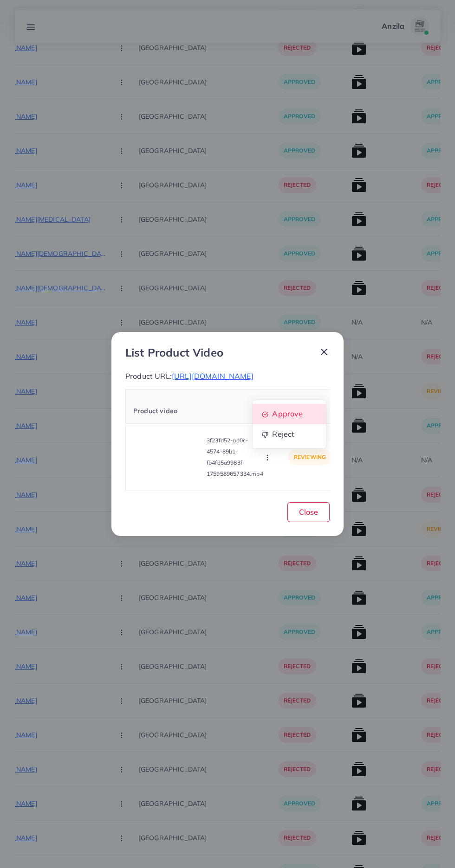
click at [302, 424] on link "Approve" at bounding box center [288, 414] width 73 height 20
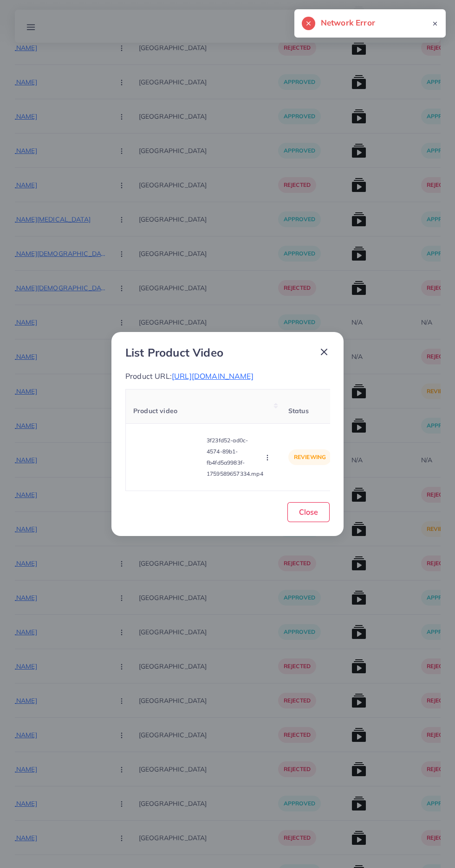
click at [269, 462] on icon "button" at bounding box center [266, 457] width 7 height 7
click at [296, 424] on link "Approve" at bounding box center [288, 414] width 73 height 20
click at [267, 458] on circle "button" at bounding box center [267, 458] width 0 height 0
click at [287, 419] on span "Approve" at bounding box center [287, 414] width 31 height 9
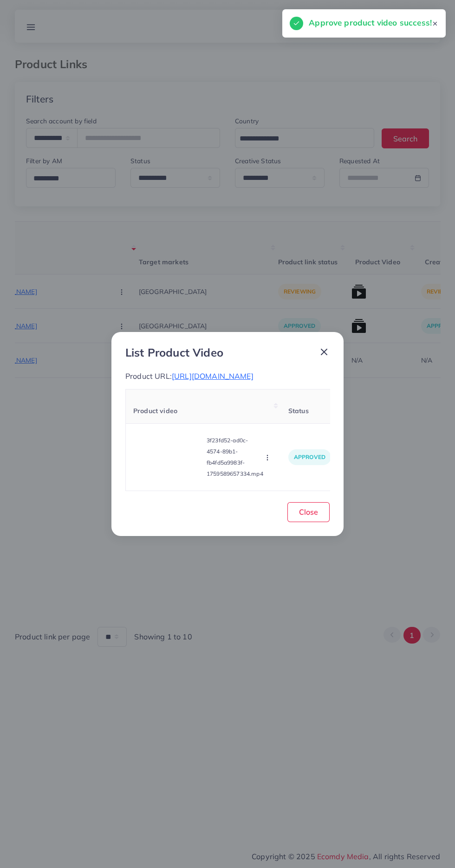
scroll to position [0, 0]
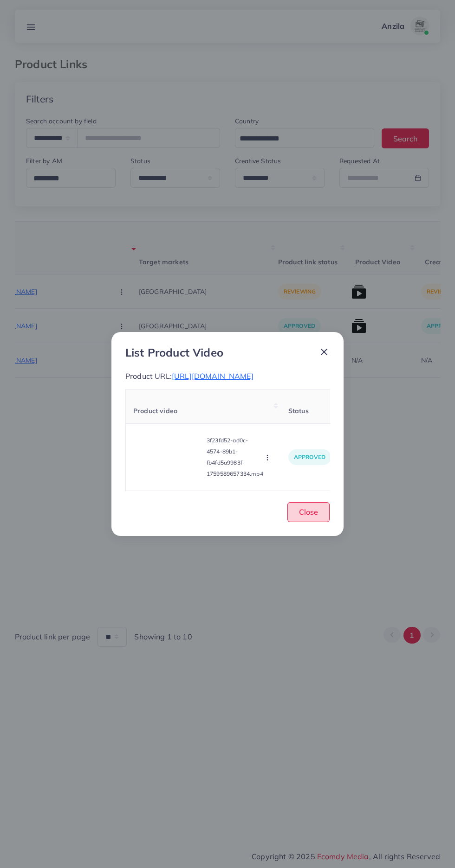
click at [310, 522] on button "Close" at bounding box center [308, 512] width 42 height 20
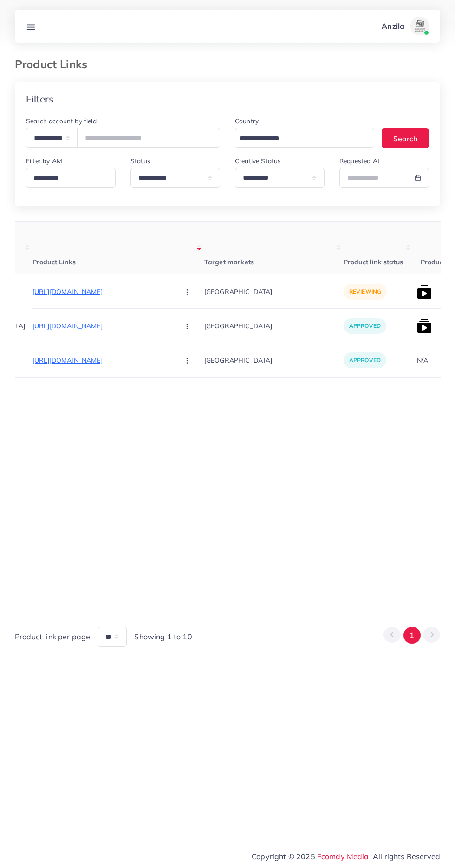
scroll to position [0, 83]
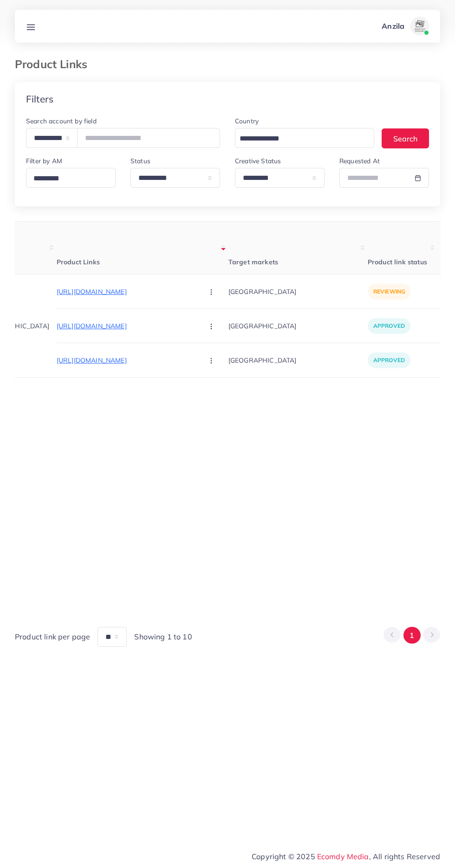
click at [132, 292] on p "[URL][DOMAIN_NAME]" at bounding box center [126, 291] width 139 height 11
click at [211, 292] on circle "button" at bounding box center [211, 292] width 0 height 0
click at [216, 341] on span "Reject" at bounding box center [227, 340] width 22 height 9
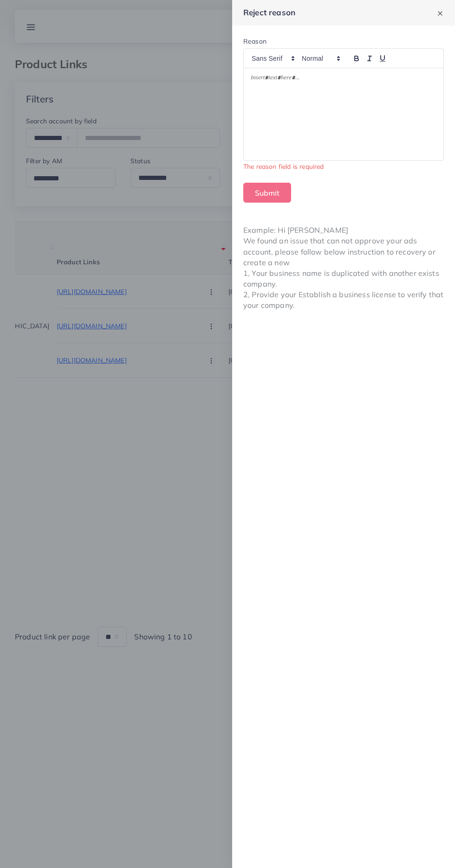
click at [380, 126] on div at bounding box center [343, 114] width 199 height 92
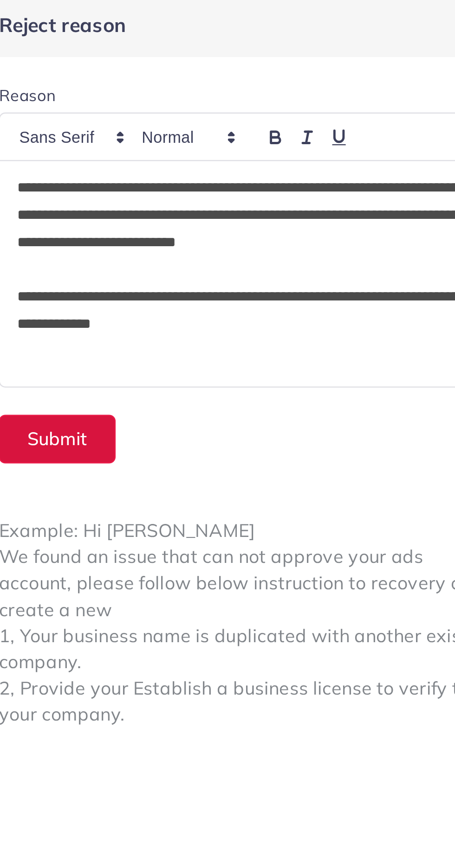
click at [274, 186] on button "Submit" at bounding box center [267, 182] width 48 height 20
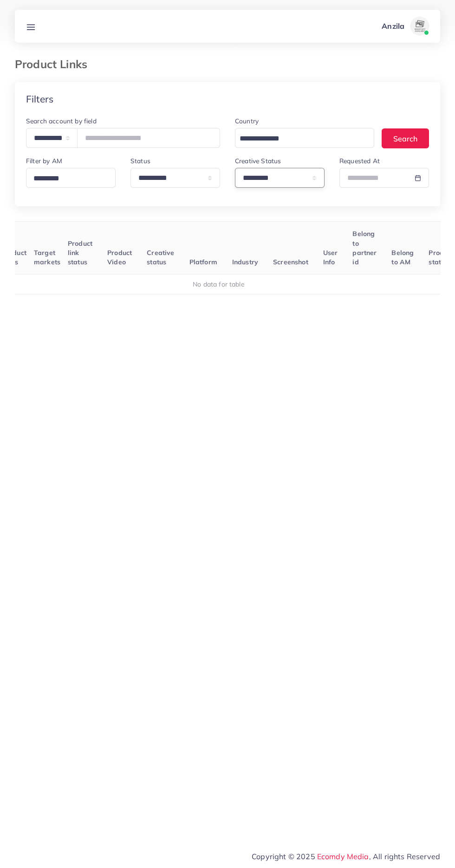
click at [260, 188] on select "**********" at bounding box center [280, 178] width 90 height 20
click at [255, 180] on select "**********" at bounding box center [280, 178] width 90 height 20
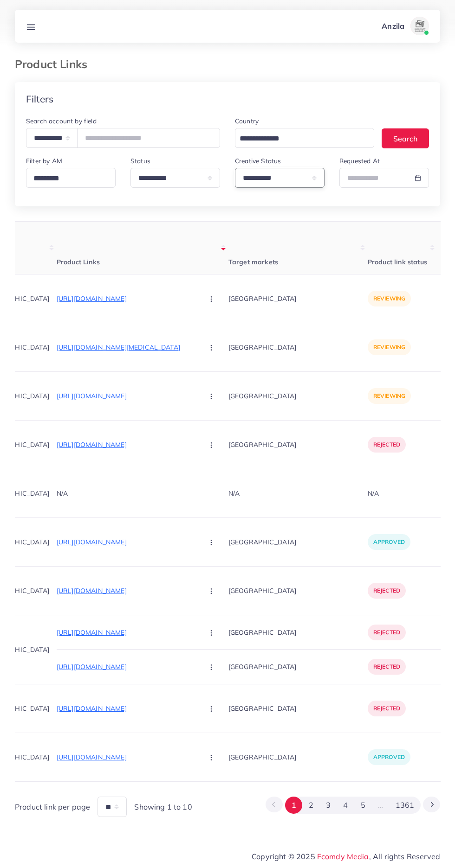
select select "*********"
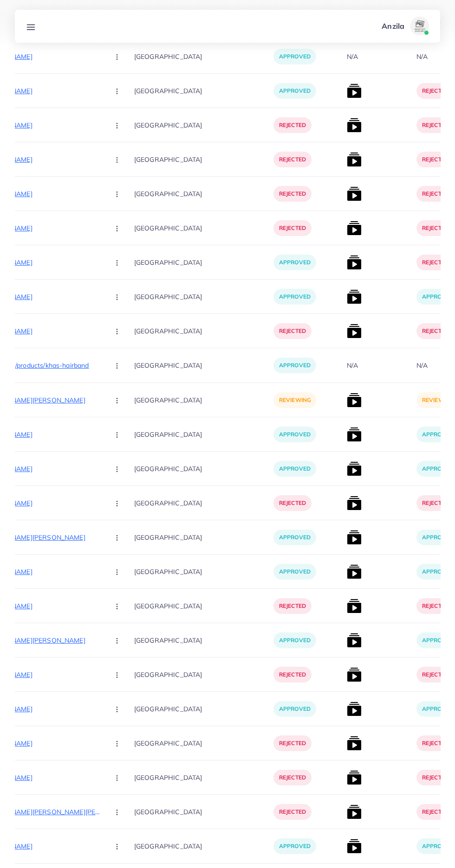
scroll to position [1987, 0]
click at [37, 399] on p "[URL][DOMAIN_NAME][PERSON_NAME]" at bounding box center [31, 400] width 139 height 11
click at [116, 401] on circle "button" at bounding box center [116, 400] width 0 height 0
click at [122, 429] on span "Approve" at bounding box center [137, 428] width 31 height 9
click at [347, 405] on img at bounding box center [354, 400] width 15 height 15
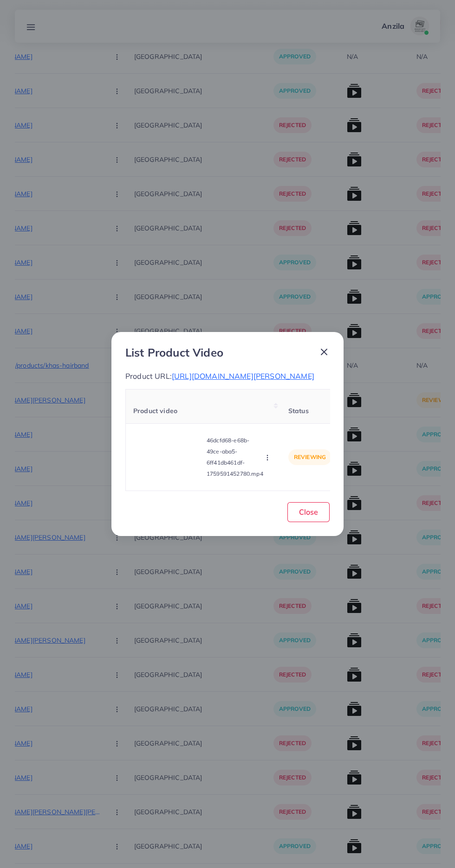
click at [167, 475] on video at bounding box center [168, 458] width 70 height 42
click at [167, 465] on icon at bounding box center [168, 457] width 15 height 15
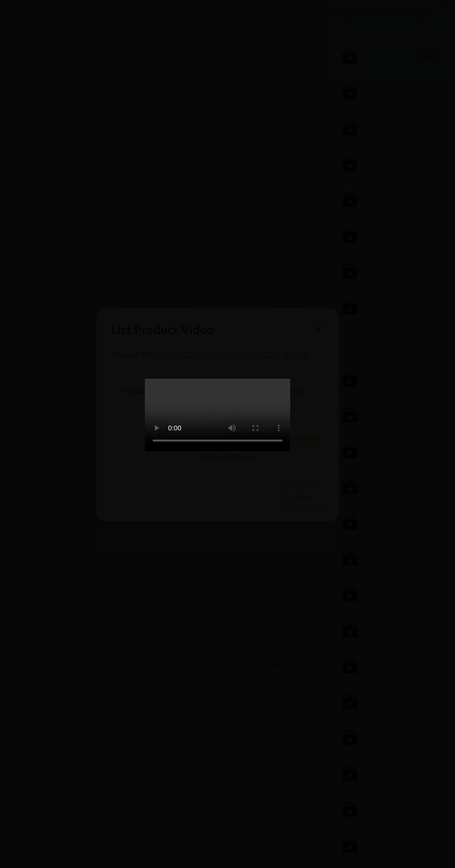
scroll to position [1987, 0]
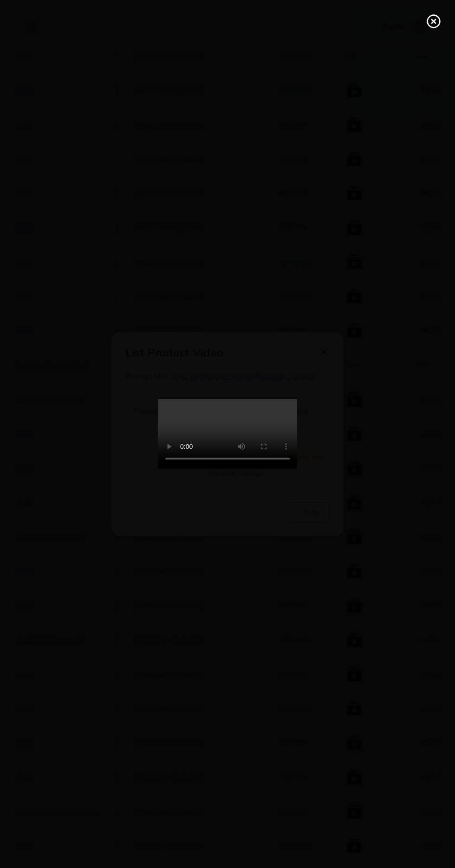
click at [433, 22] on line at bounding box center [433, 21] width 4 height 4
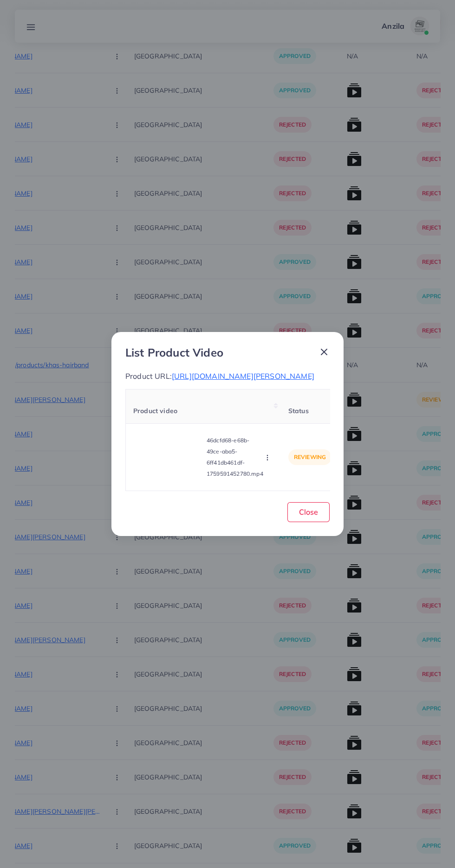
click at [212, 381] on span "[URL][DOMAIN_NAME][PERSON_NAME]" at bounding box center [243, 376] width 142 height 9
click at [267, 462] on icon "button" at bounding box center [266, 457] width 7 height 7
click at [290, 419] on span "Approve" at bounding box center [287, 414] width 31 height 9
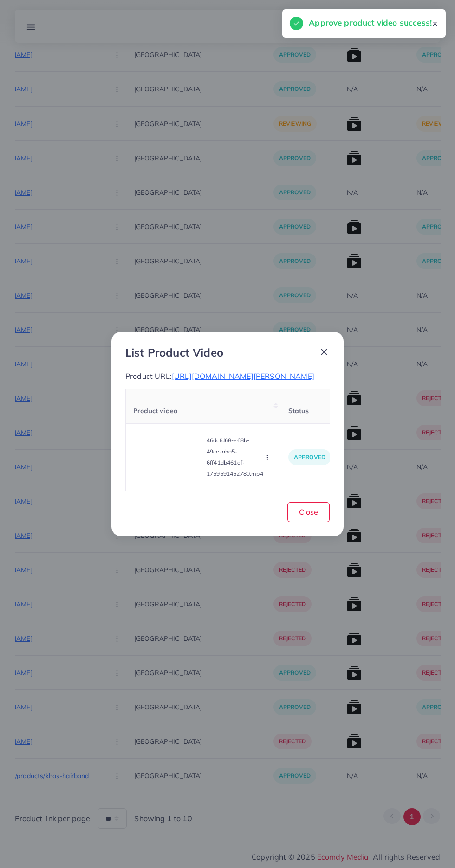
scroll to position [1576, 0]
click at [319, 522] on button "Close" at bounding box center [308, 512] width 42 height 20
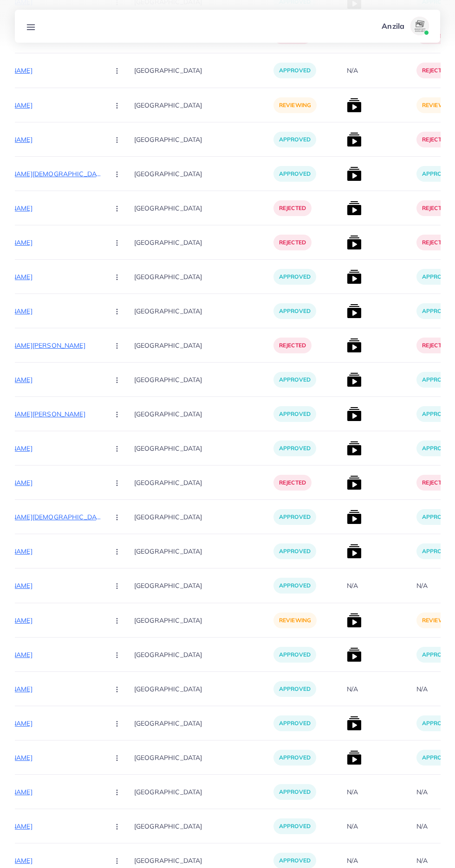
scroll to position [1079, 0]
click at [37, 622] on p "[URL][DOMAIN_NAME]" at bounding box center [31, 621] width 139 height 11
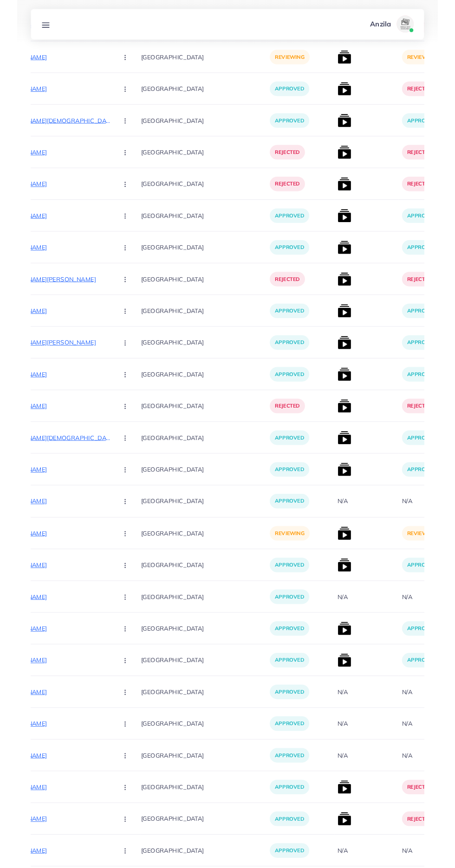
scroll to position [1150, 0]
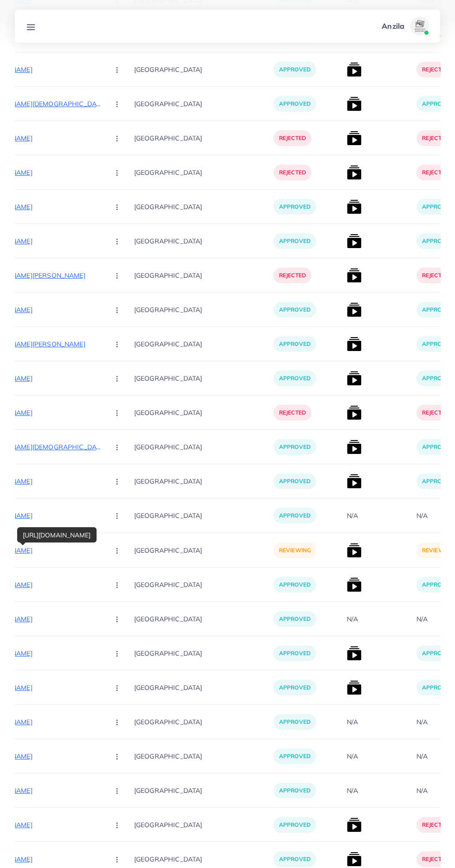
click at [102, 559] on button "button" at bounding box center [118, 550] width 32 height 21
click at [102, 572] on link "Approve" at bounding box center [138, 579] width 73 height 20
click at [347, 557] on img at bounding box center [354, 550] width 15 height 15
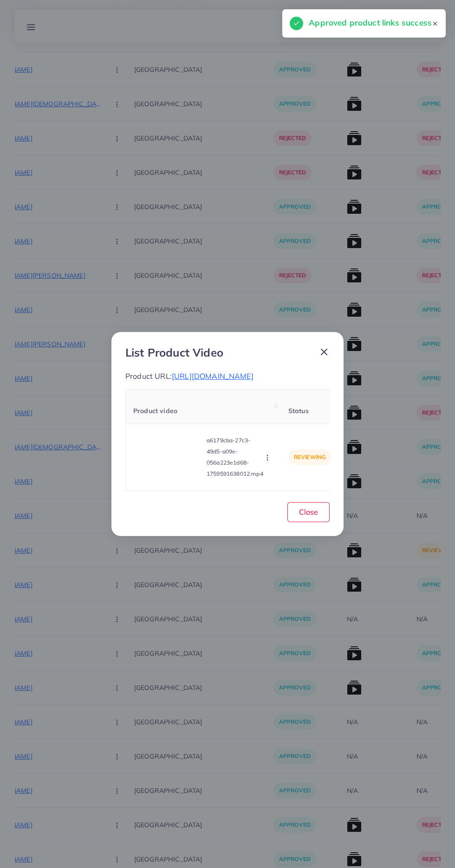
click at [161, 474] on video at bounding box center [168, 458] width 70 height 42
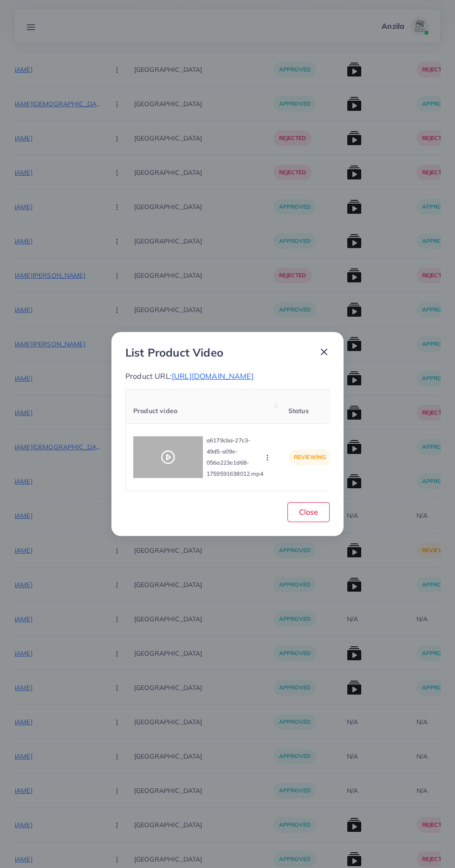
click at [154, 458] on div at bounding box center [168, 458] width 70 height 42
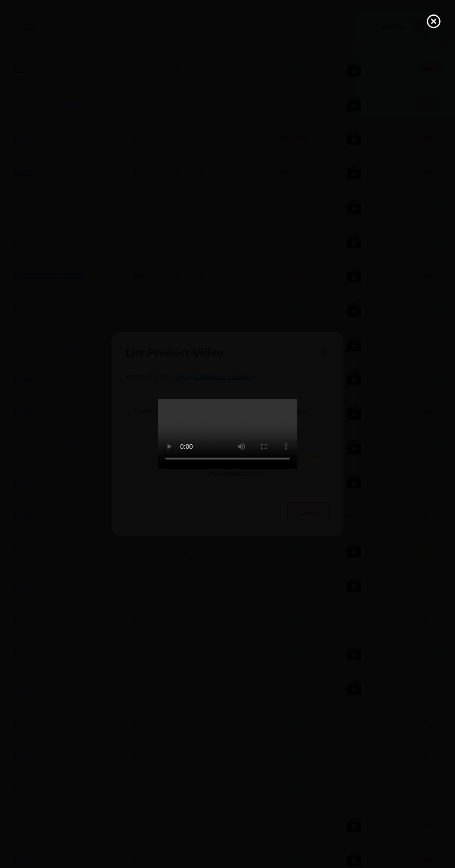
click at [392, 40] on div at bounding box center [227, 434] width 455 height 868
click at [433, 21] on line at bounding box center [433, 21] width 4 height 4
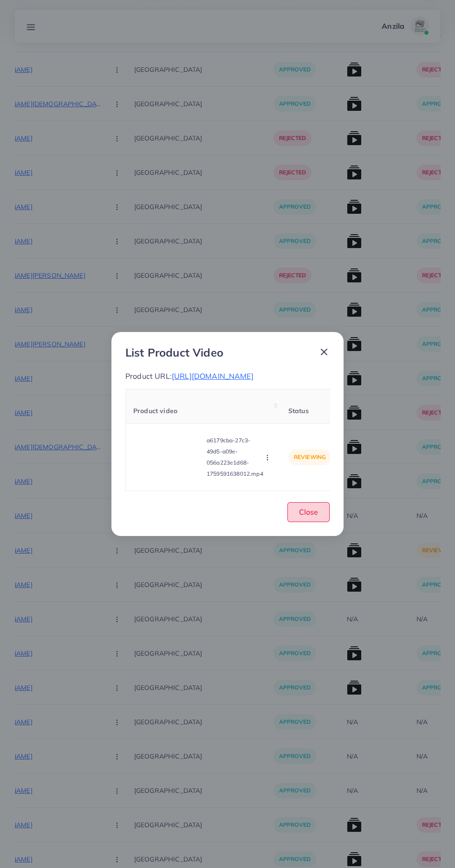
click at [313, 517] on span "Close" at bounding box center [308, 512] width 19 height 9
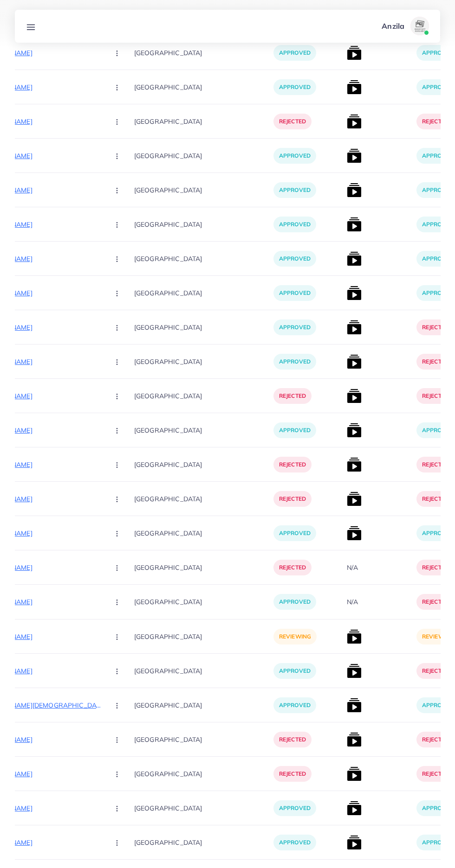
scroll to position [0, 0]
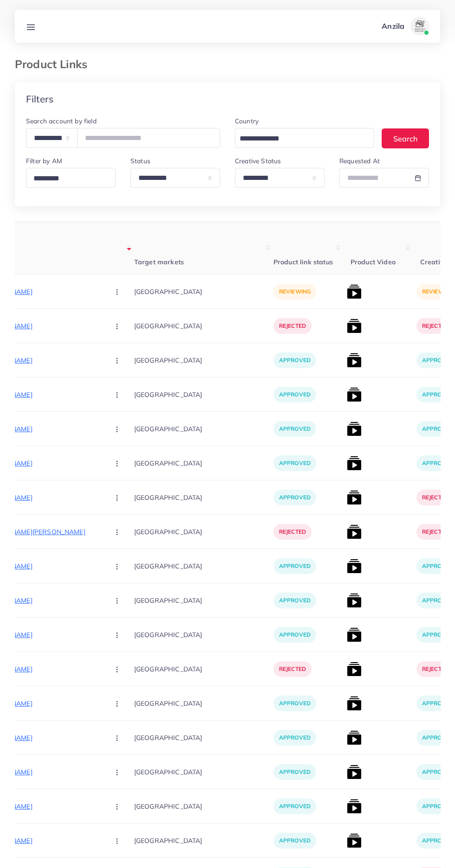
click at [28, 287] on p "[URL][DOMAIN_NAME]" at bounding box center [31, 291] width 139 height 11
click at [116, 292] on circle "button" at bounding box center [116, 292] width 0 height 0
click at [122, 323] on span "Approve" at bounding box center [137, 319] width 31 height 9
click at [347, 293] on img at bounding box center [354, 291] width 15 height 15
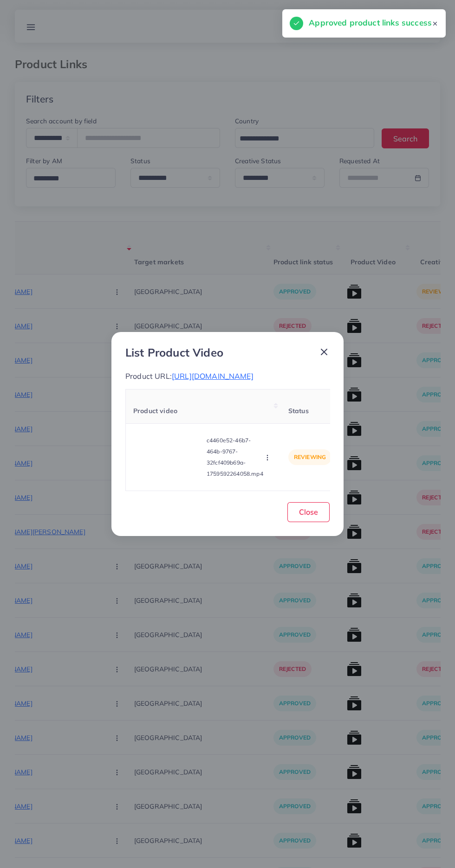
click at [175, 449] on video at bounding box center [168, 458] width 70 height 42
click at [169, 465] on icon at bounding box center [168, 457] width 15 height 15
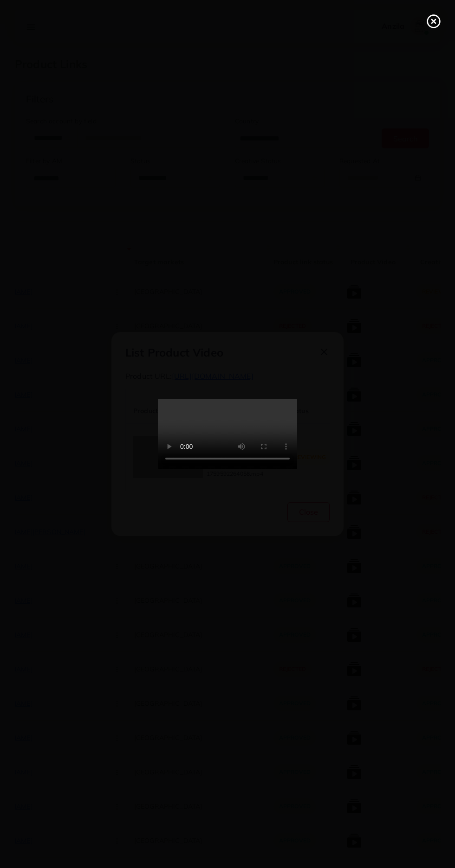
click at [433, 21] on line at bounding box center [433, 21] width 4 height 4
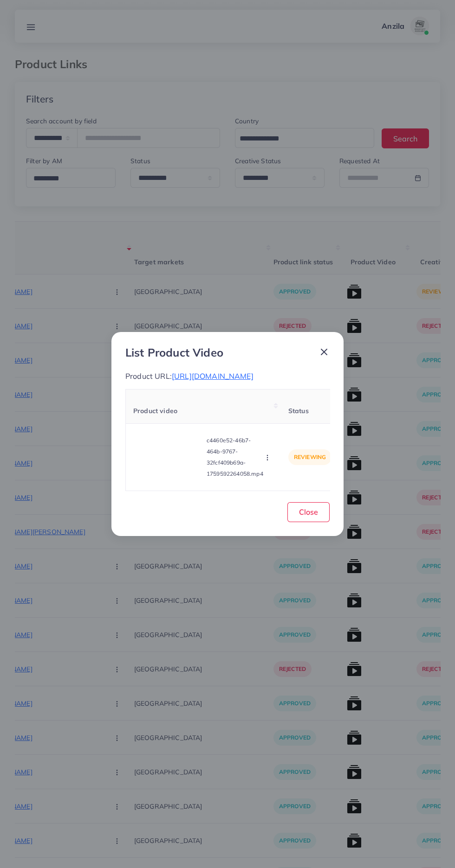
click at [267, 460] on circle "button" at bounding box center [267, 460] width 0 height 0
click at [299, 424] on link "Approve" at bounding box center [288, 414] width 73 height 20
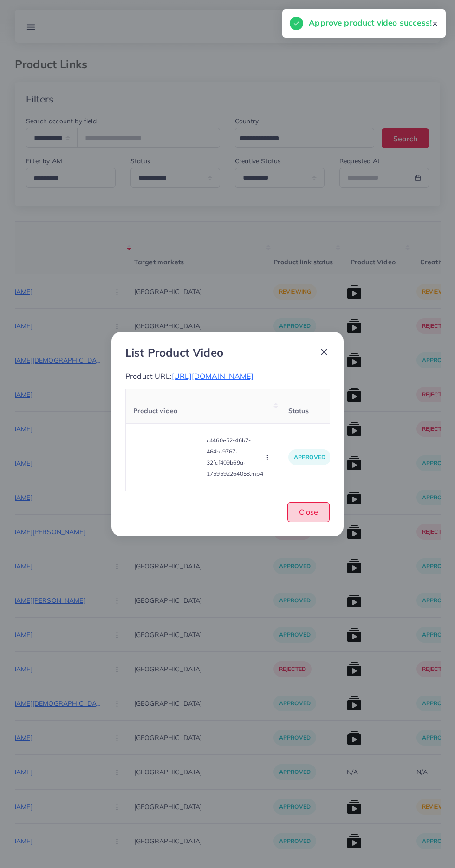
click at [304, 517] on span "Close" at bounding box center [308, 512] width 19 height 9
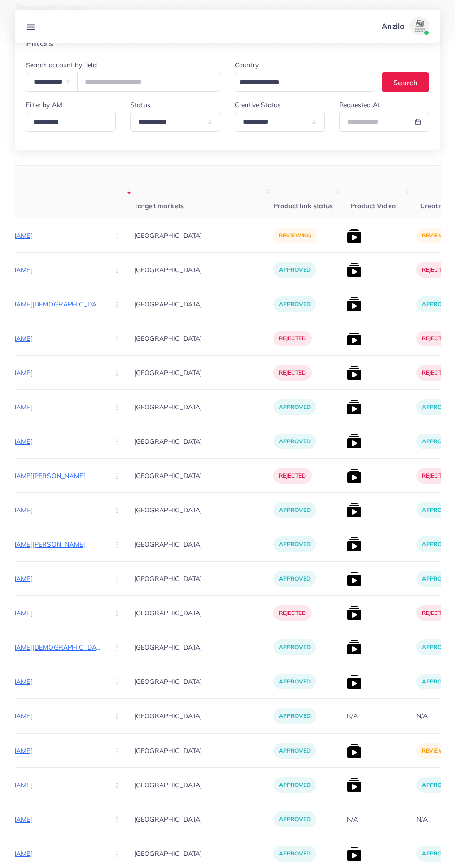
scroll to position [74, 0]
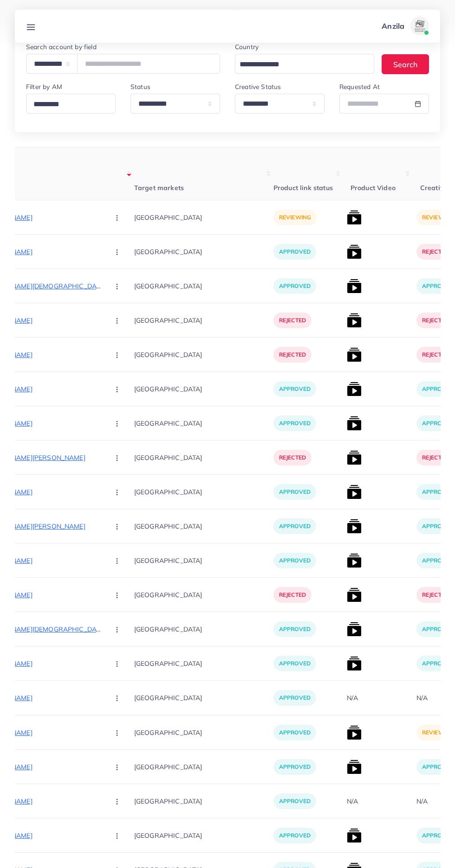
click at [347, 730] on img at bounding box center [354, 733] width 15 height 15
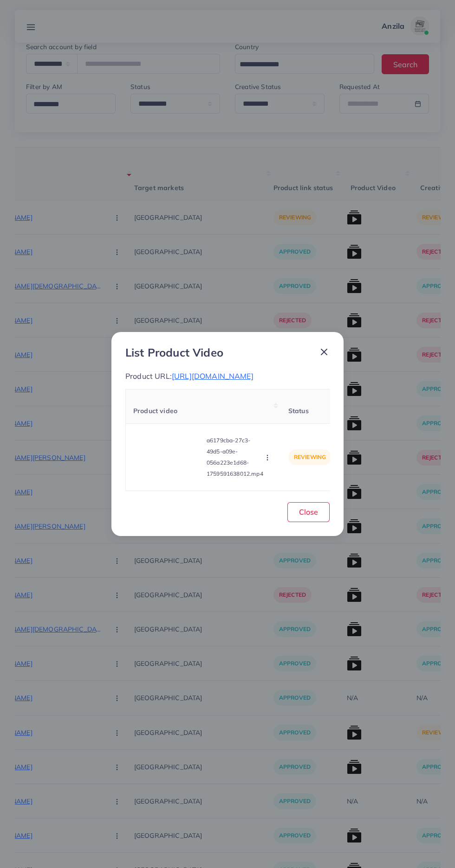
click at [164, 478] on video at bounding box center [168, 458] width 70 height 42
click at [164, 465] on icon at bounding box center [168, 457] width 15 height 15
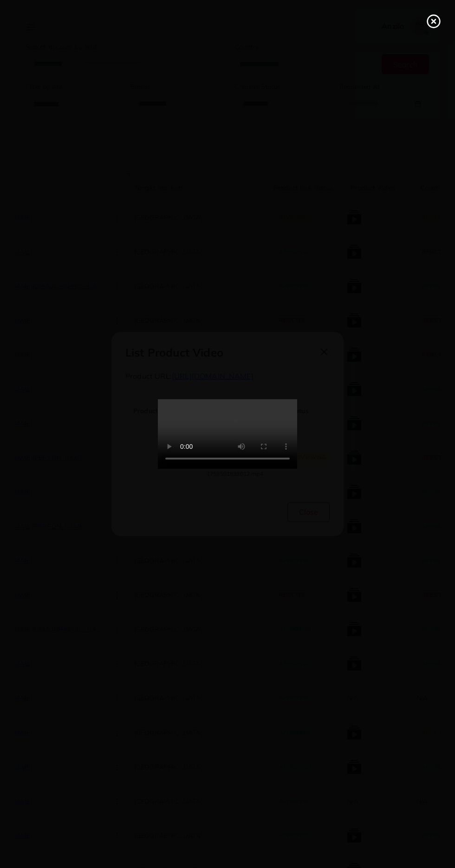
click at [430, 24] on icon at bounding box center [433, 21] width 15 height 15
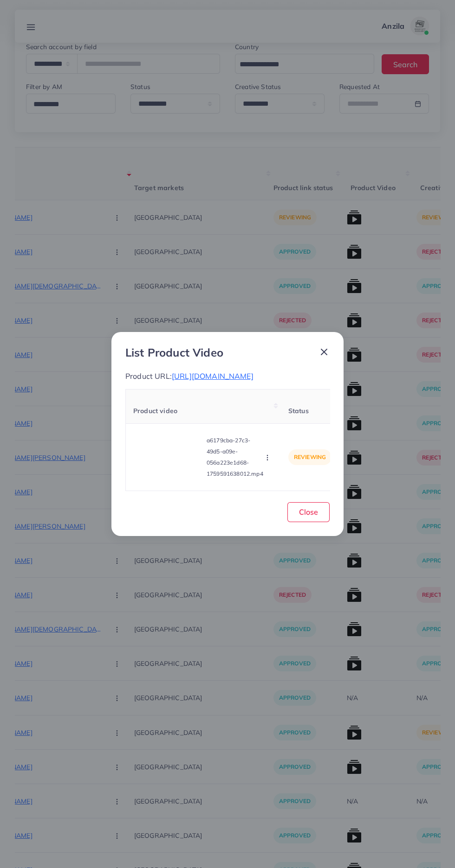
click at [269, 462] on icon "button" at bounding box center [266, 457] width 7 height 7
click at [283, 419] on span "Approve" at bounding box center [287, 414] width 31 height 9
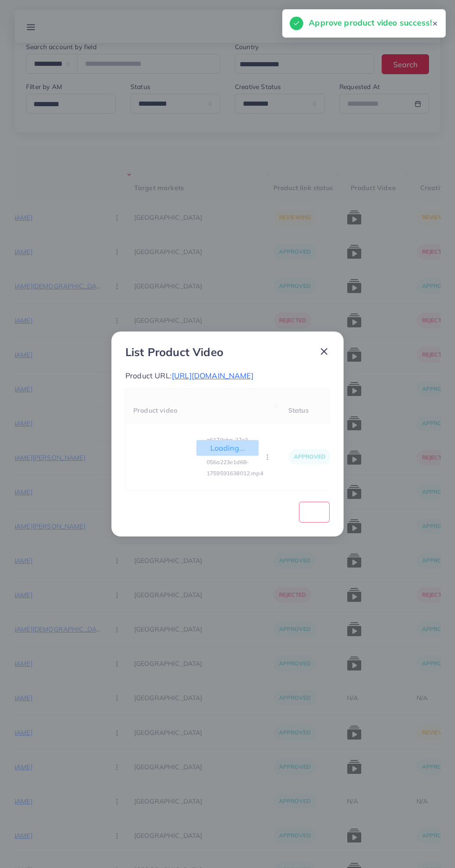
scroll to position [0, 0]
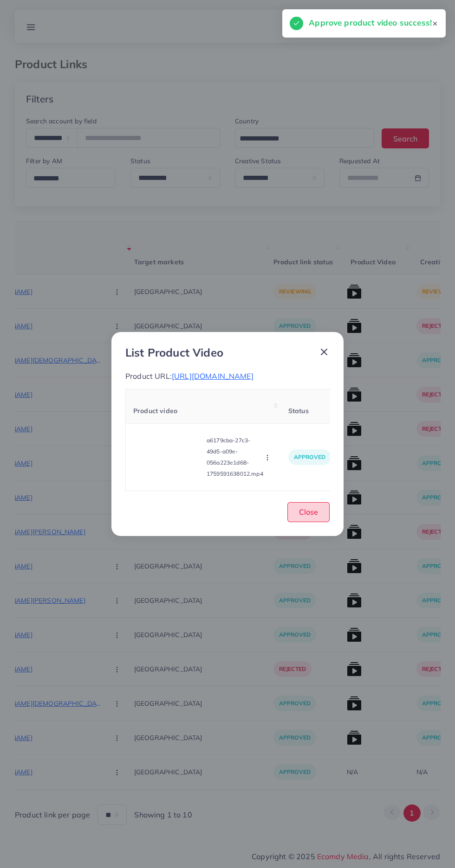
click at [309, 517] on span "Close" at bounding box center [308, 512] width 19 height 9
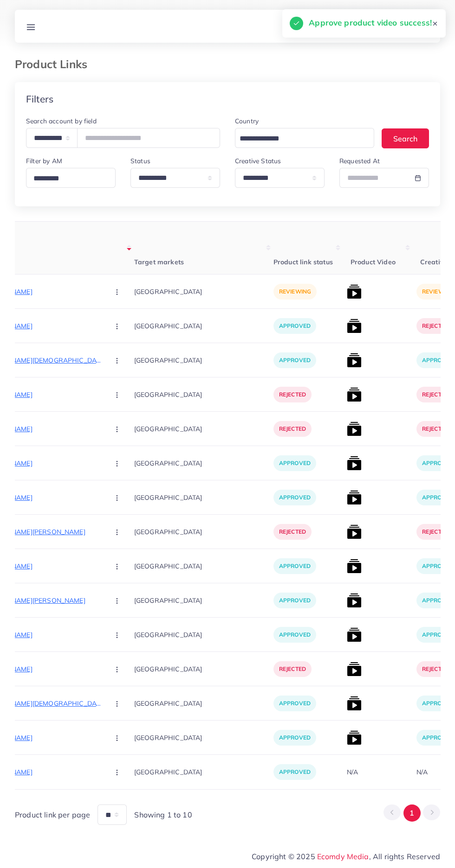
click at [43, 292] on p "[URL][DOMAIN_NAME]" at bounding box center [31, 291] width 139 height 11
click at [116, 292] on circle "button" at bounding box center [116, 292] width 0 height 0
click at [122, 321] on span "Approve" at bounding box center [137, 319] width 31 height 9
click at [347, 294] on img at bounding box center [354, 291] width 15 height 15
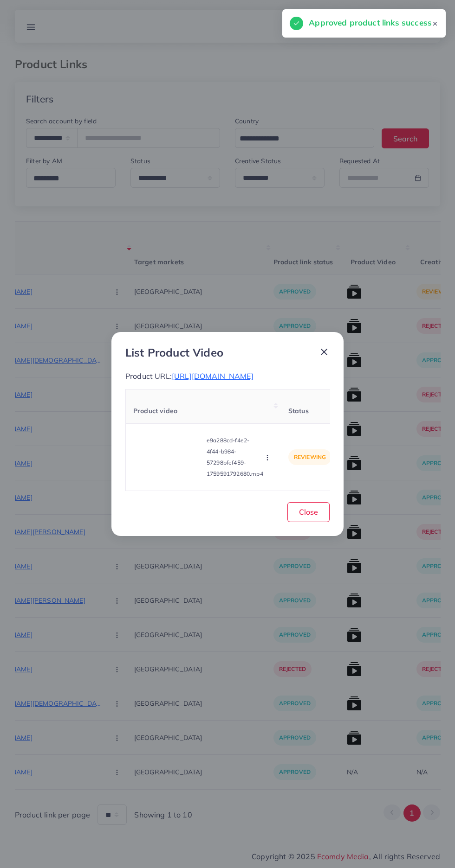
click at [151, 463] on video at bounding box center [168, 458] width 70 height 42
click at [165, 459] on icon at bounding box center [168, 457] width 15 height 15
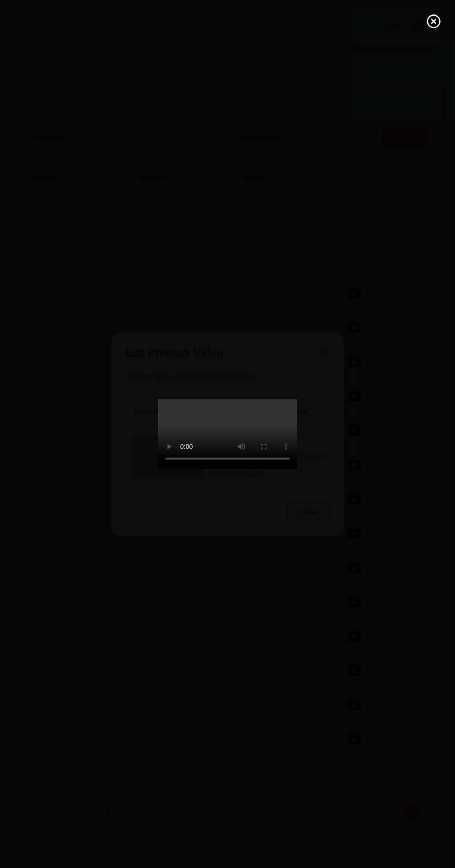
click at [430, 24] on icon at bounding box center [433, 21] width 15 height 15
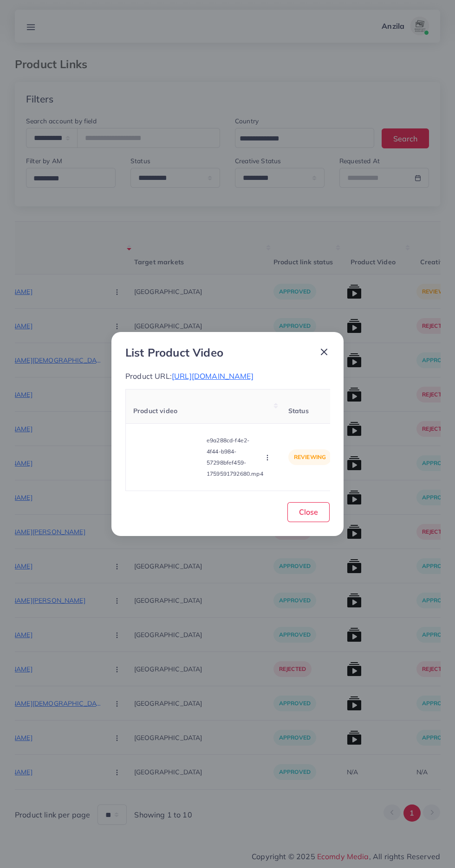
click at [267, 462] on icon "button" at bounding box center [266, 457] width 7 height 7
click at [289, 419] on span "Approve" at bounding box center [287, 414] width 31 height 9
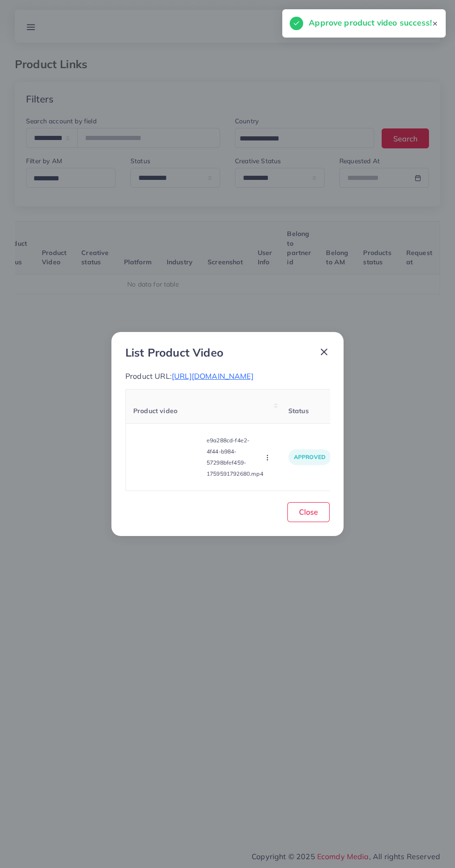
scroll to position [0, 145]
click at [303, 517] on span "Close" at bounding box center [308, 512] width 19 height 9
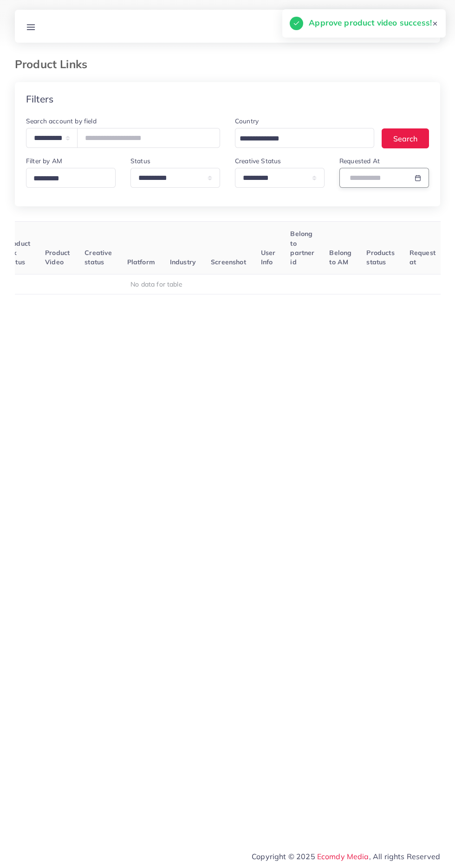
click at [389, 180] on input "text" at bounding box center [373, 178] width 68 height 20
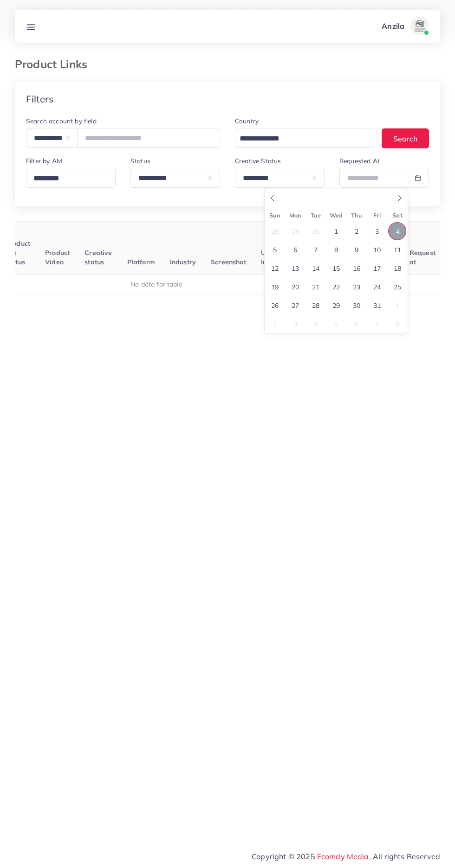
click at [397, 231] on span "4" at bounding box center [397, 231] width 18 height 18
type input "**********"
select select "*"
click at [397, 231] on span "4" at bounding box center [397, 231] width 18 height 18
